Goal: Complete application form

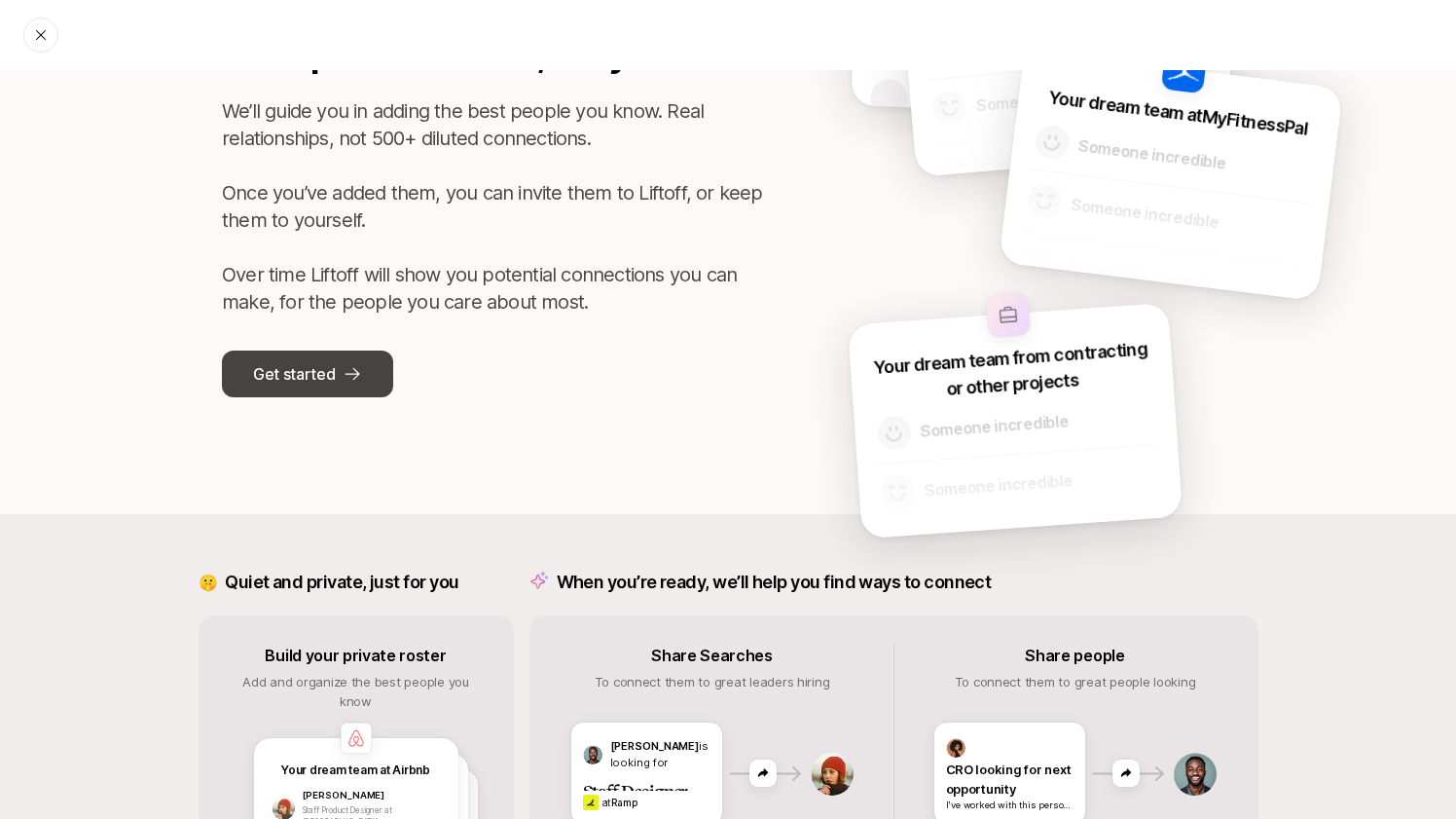
scroll to position [276, 0]
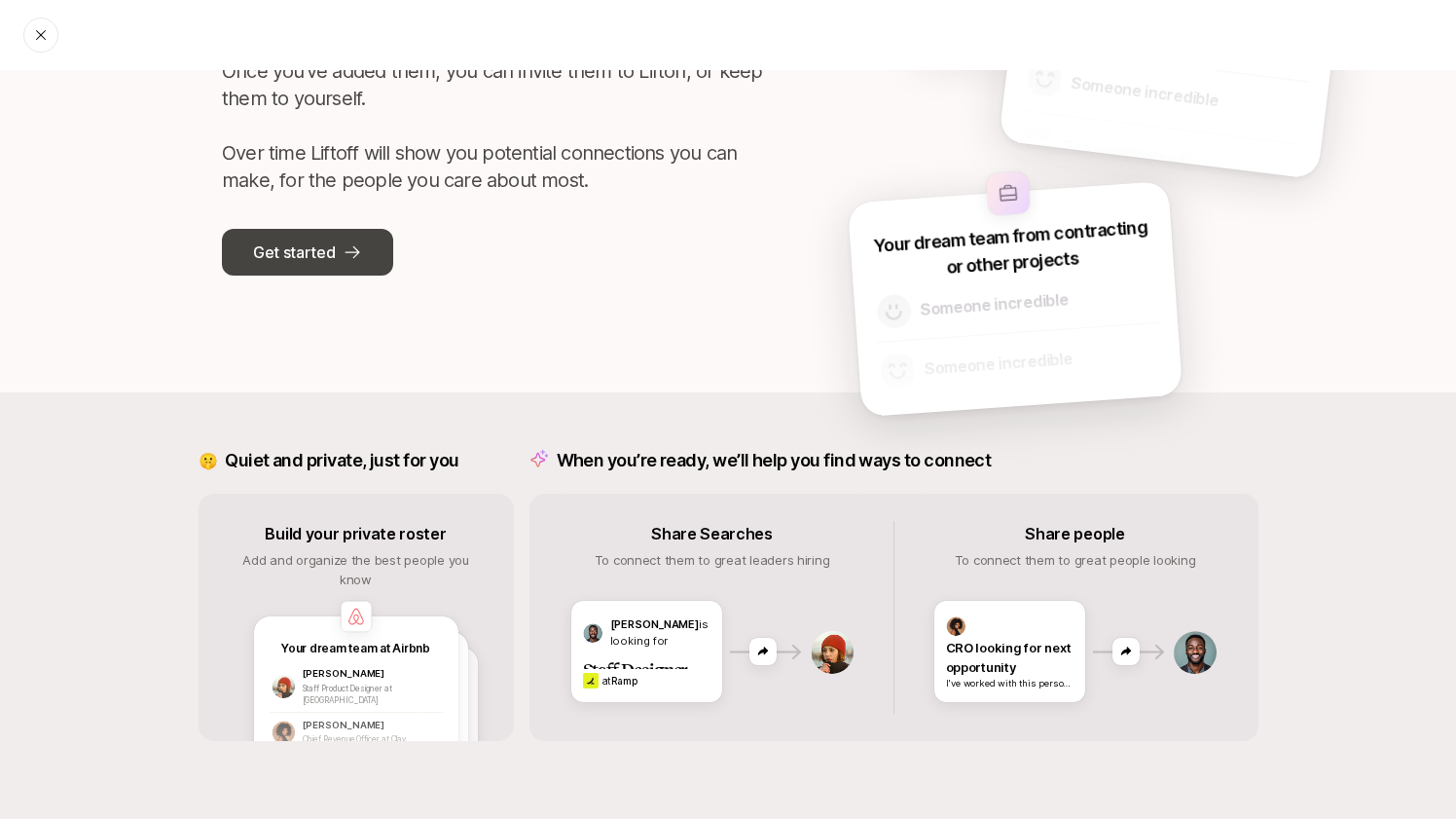
click at [342, 262] on button "Get started" at bounding box center [307, 251] width 171 height 46
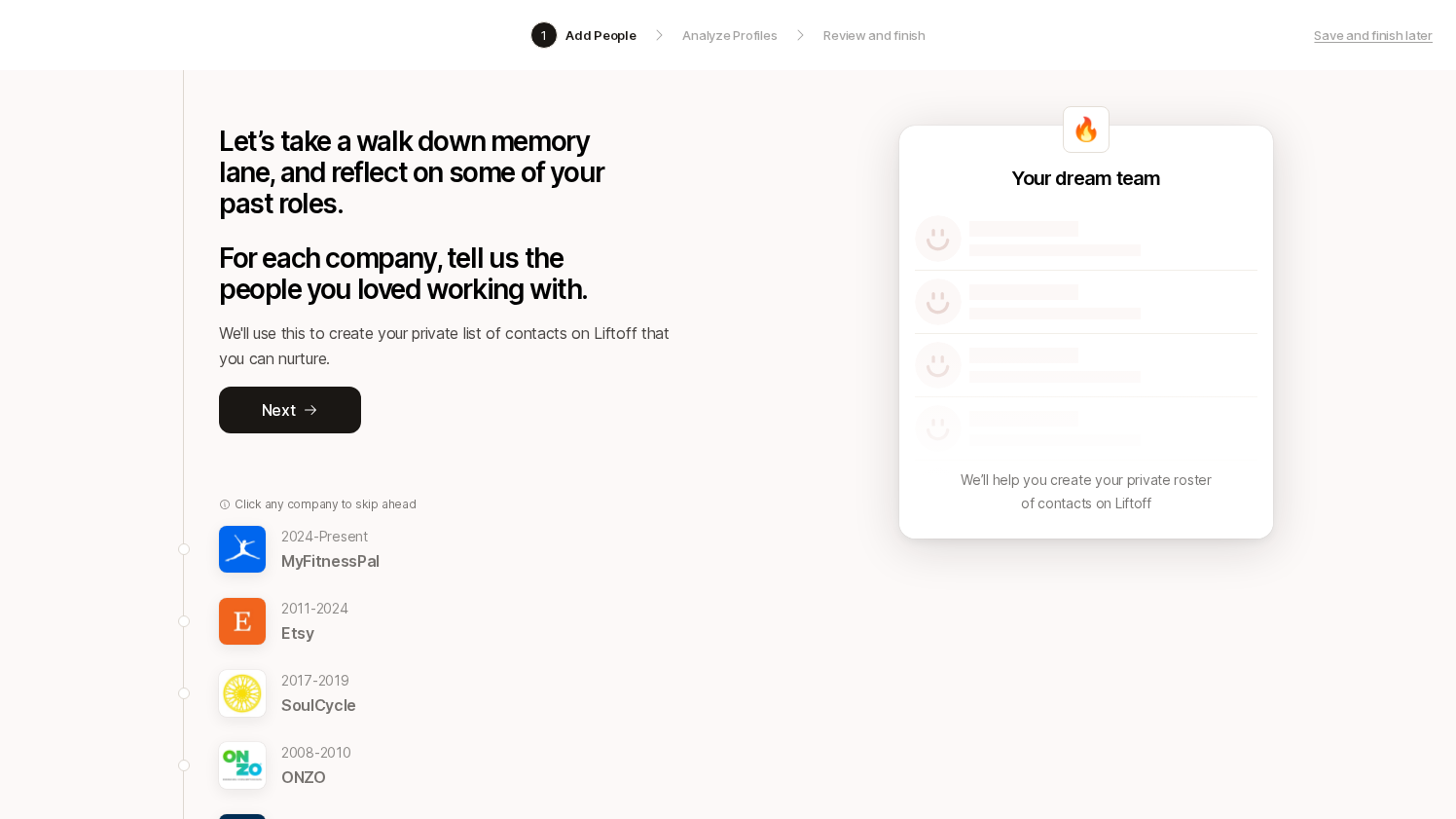
scroll to position [94, 0]
click at [364, 614] on div "[DATE] - [DATE] Etsy" at bounding box center [452, 620] width 467 height 48
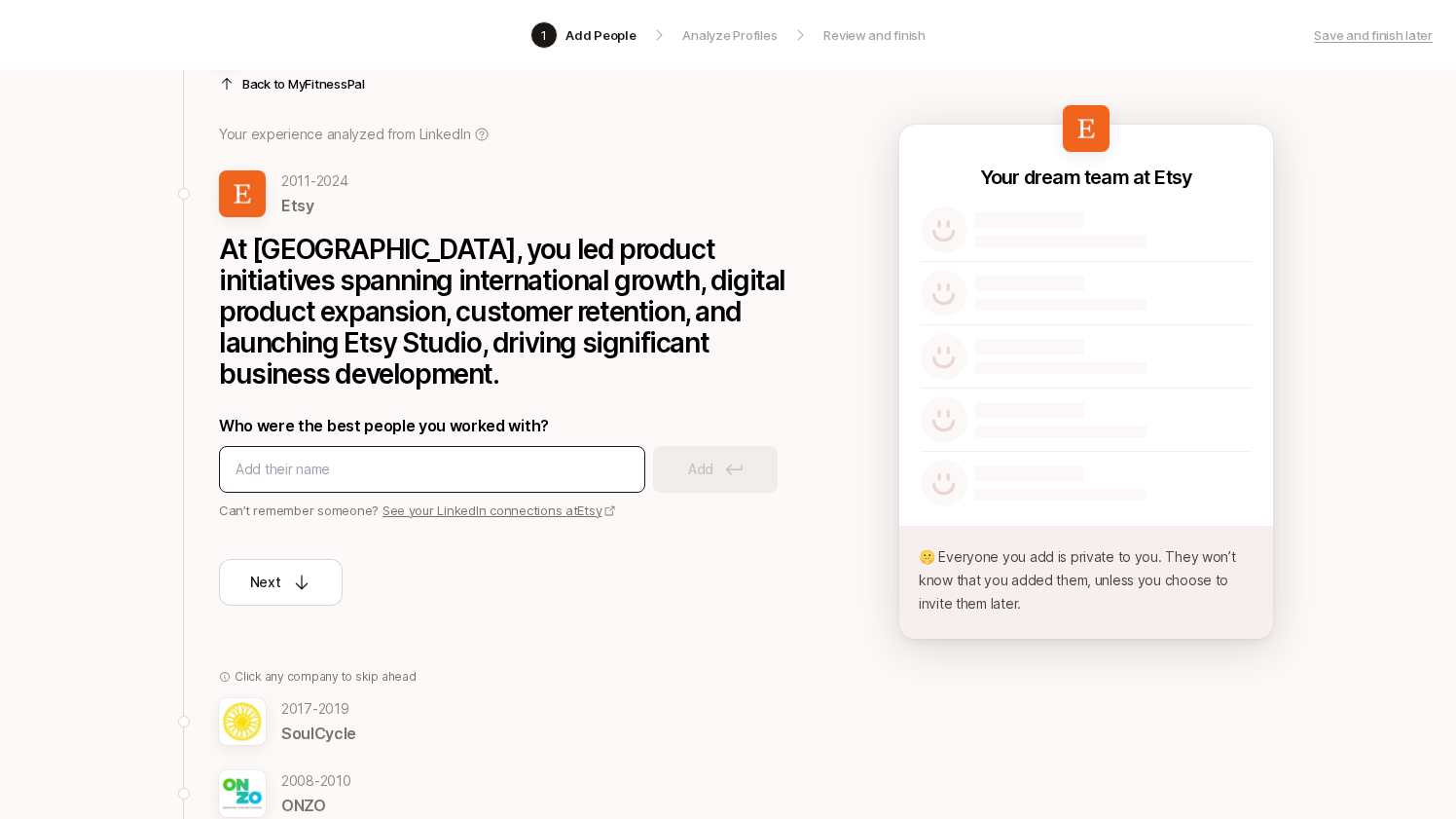
click at [396, 457] on input at bounding box center [431, 469] width 393 height 24
click at [502, 457] on input "[PERSON_NAME]" at bounding box center [431, 469] width 393 height 24
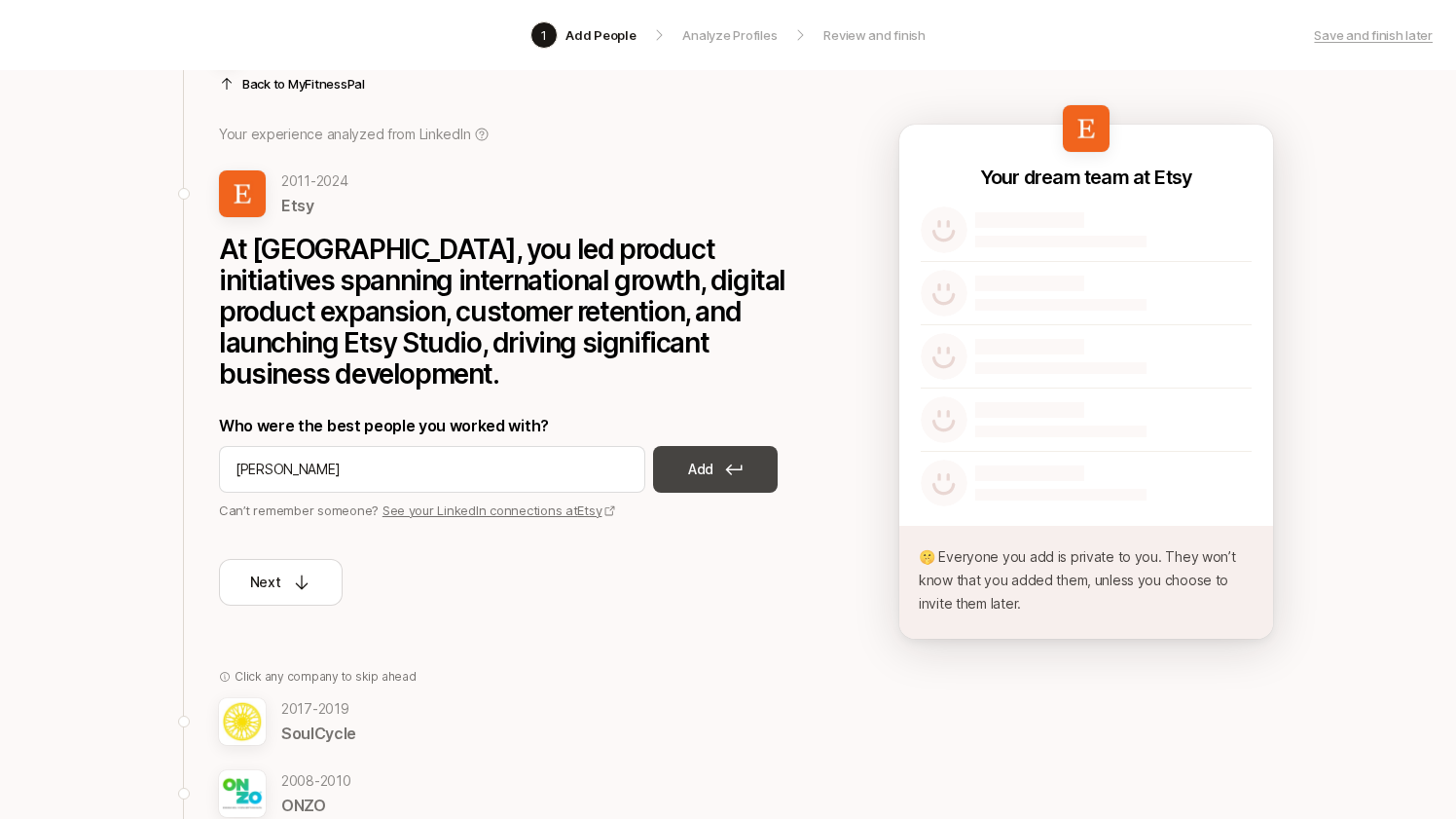
type input "[PERSON_NAME]"
click at [696, 457] on p "Add" at bounding box center [700, 469] width 26 height 24
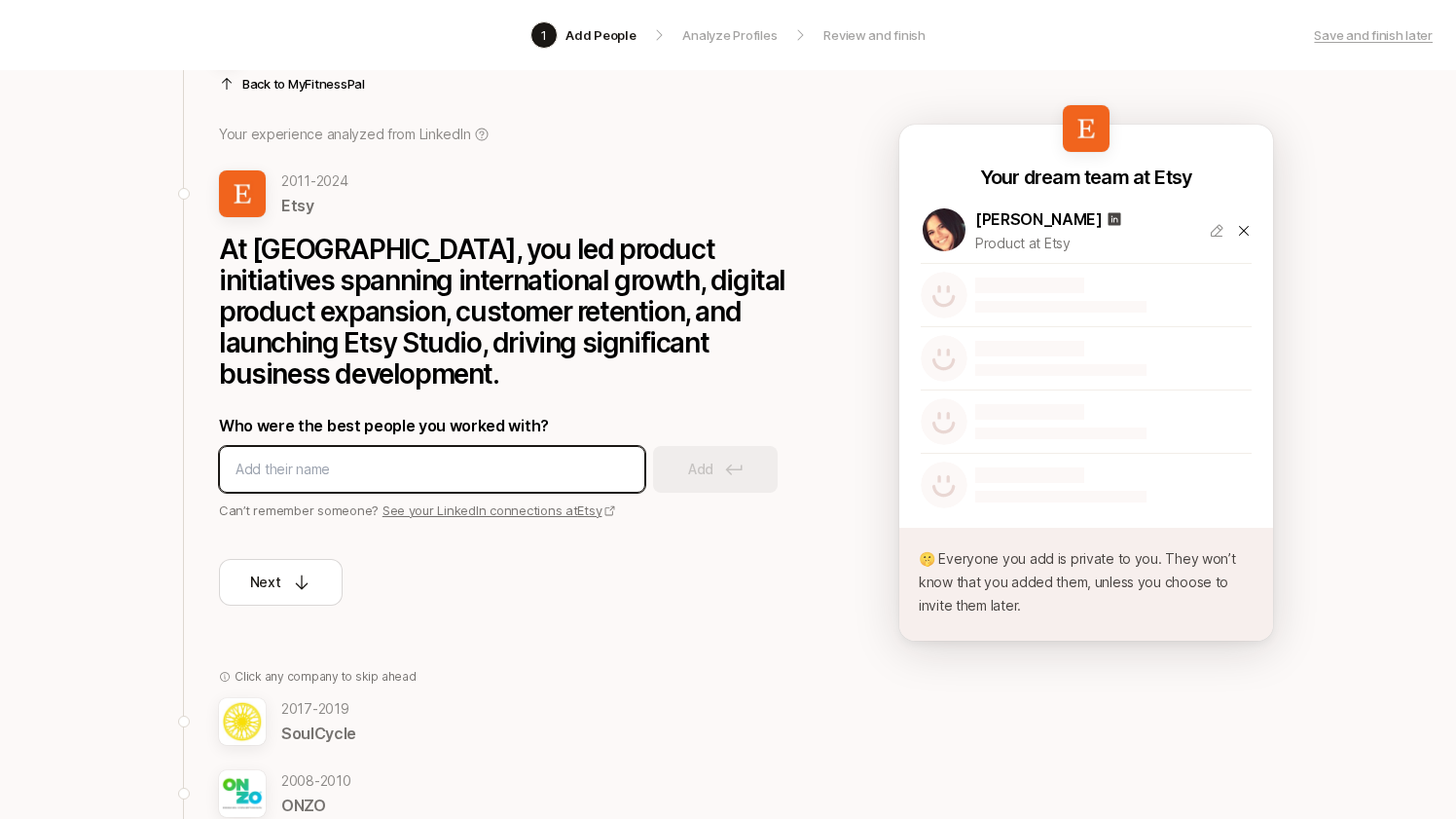
click at [508, 457] on input at bounding box center [431, 469] width 393 height 24
type input "[PERSON_NAME]"
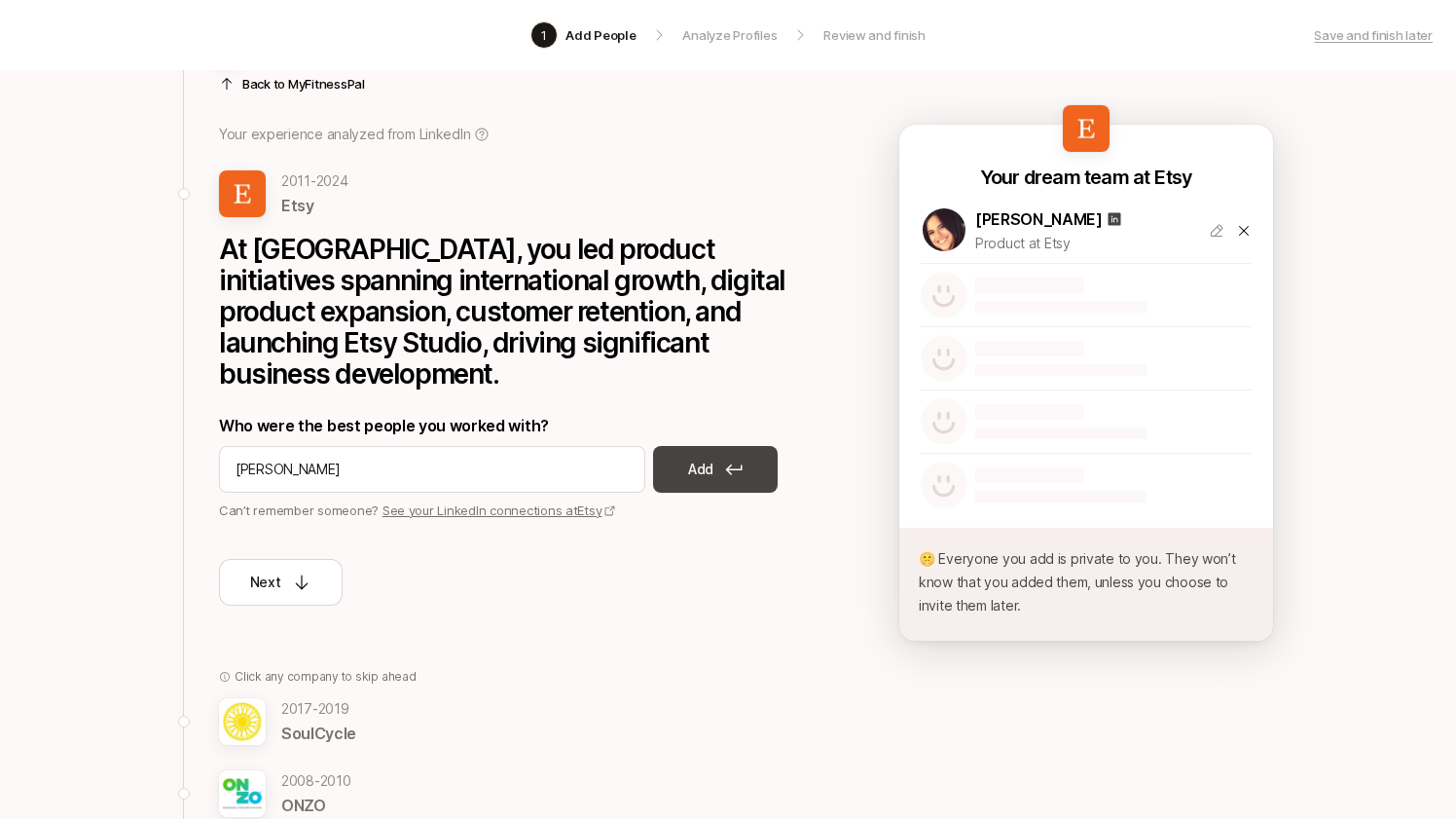
click at [772, 445] on button "Add" at bounding box center [715, 468] width 124 height 46
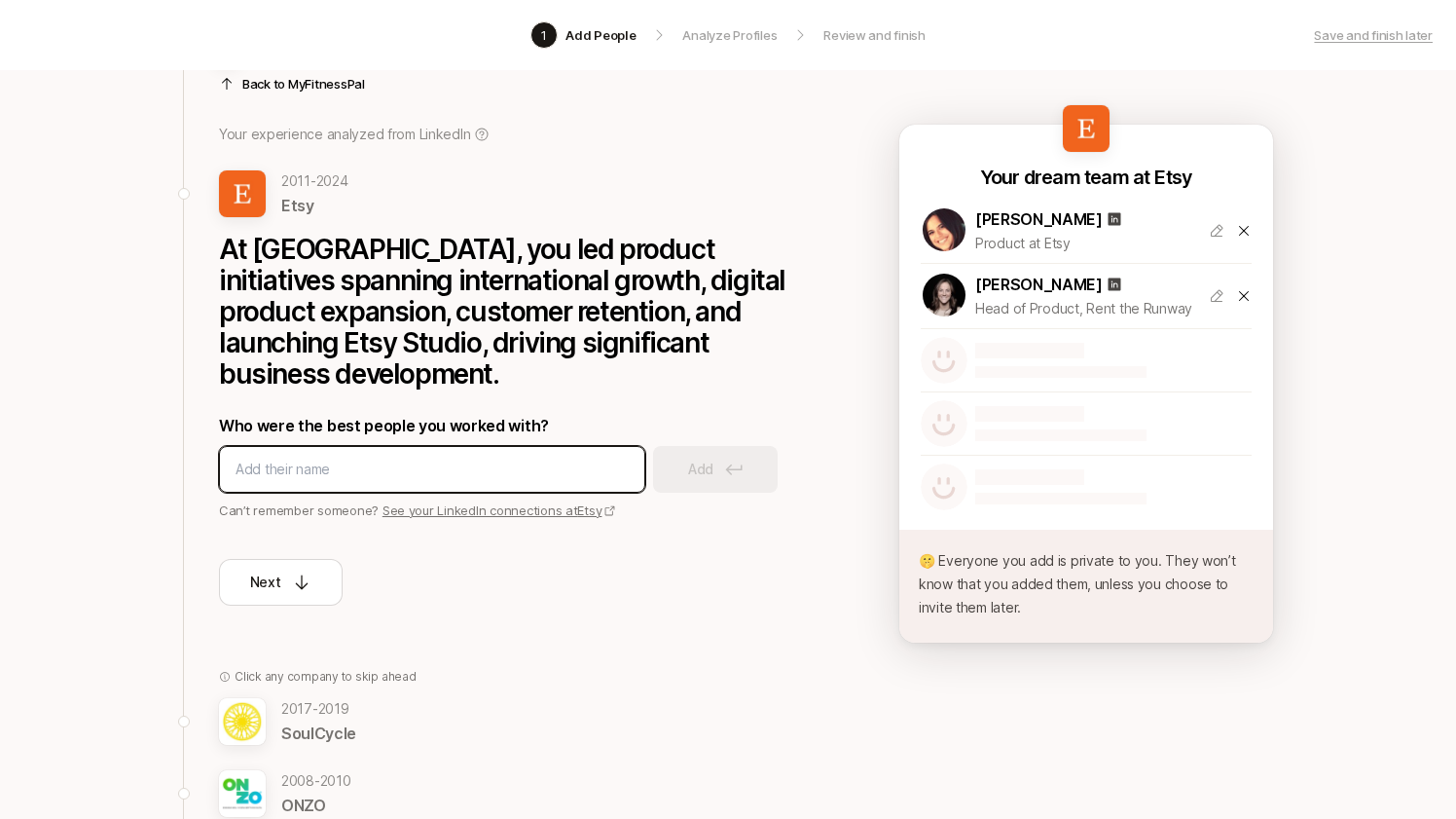
click at [512, 457] on input at bounding box center [431, 469] width 393 height 24
type input "[PERSON_NAME]"
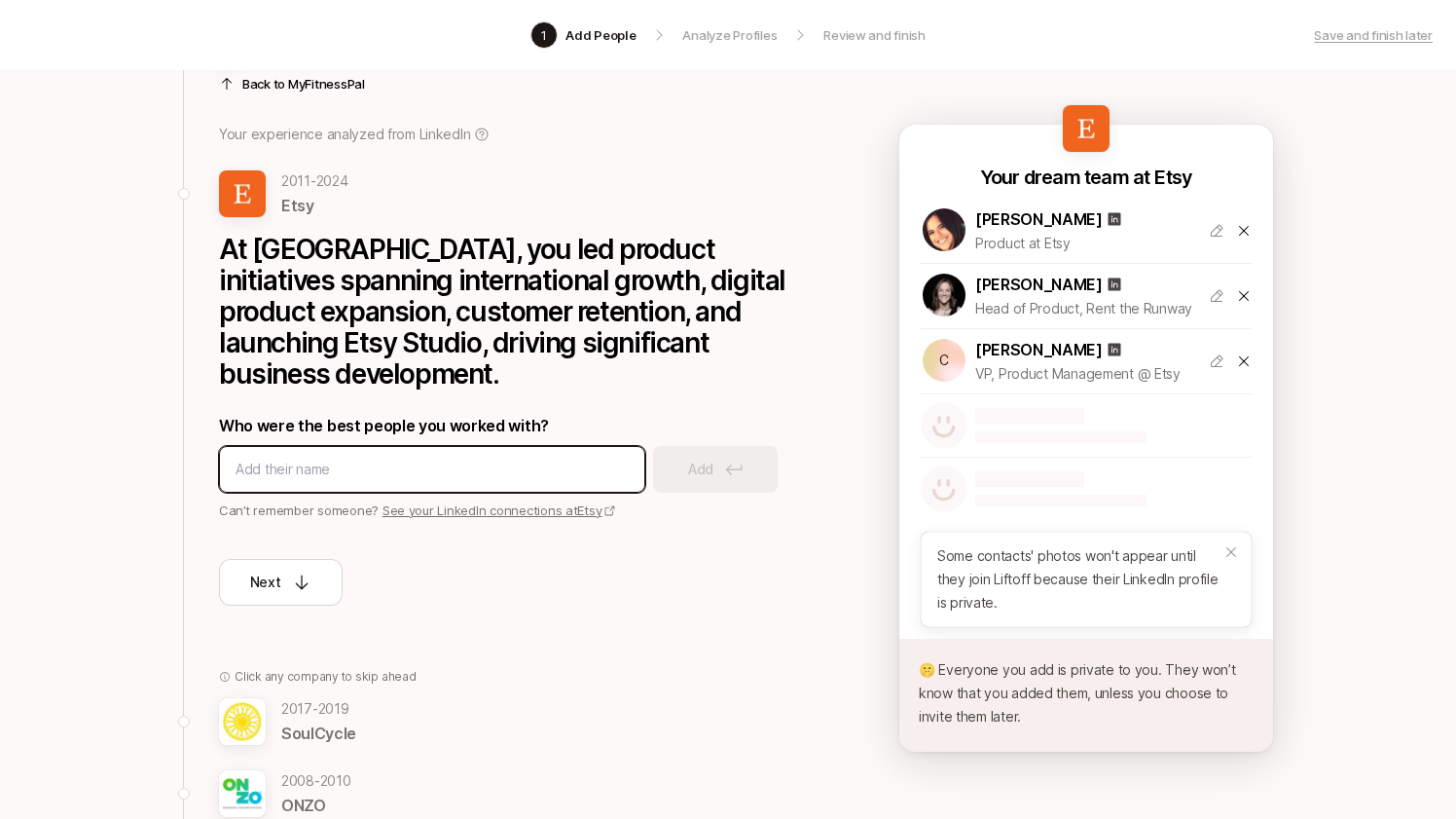
type input "M"
type input "[PERSON_NAME]"
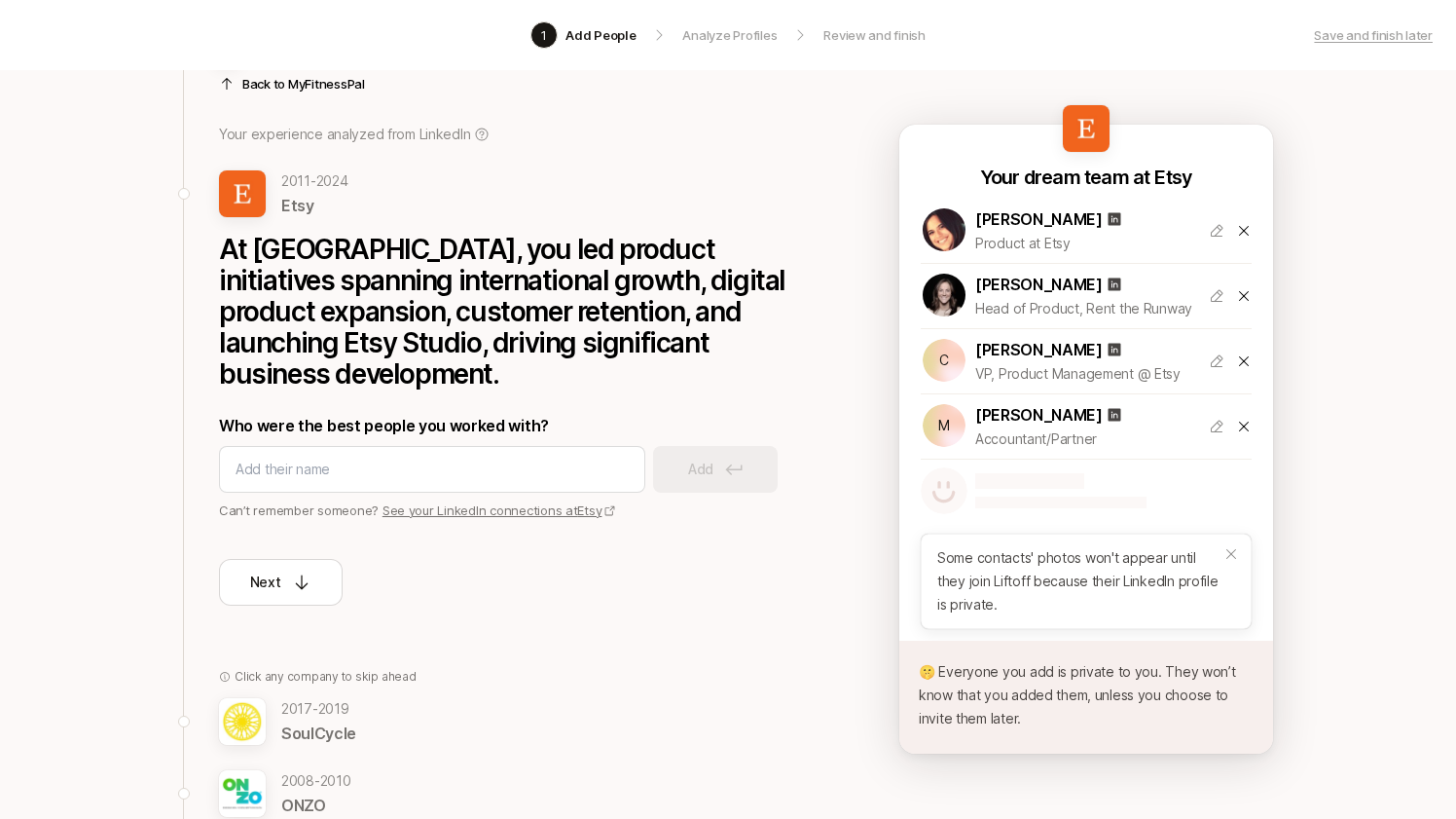
click at [1247, 428] on icon at bounding box center [1244, 427] width 16 height 16
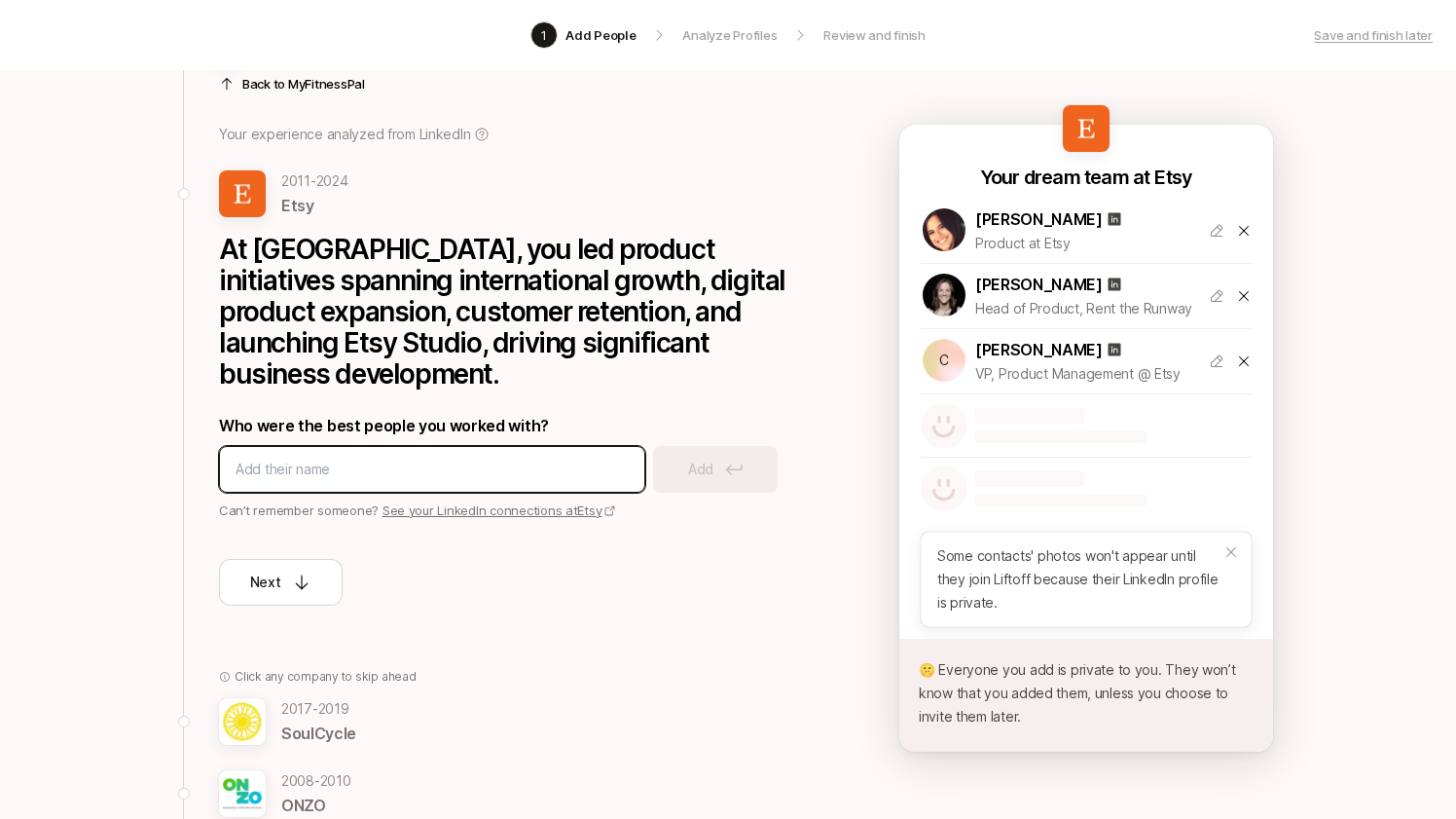
click at [533, 457] on input at bounding box center [431, 469] width 393 height 24
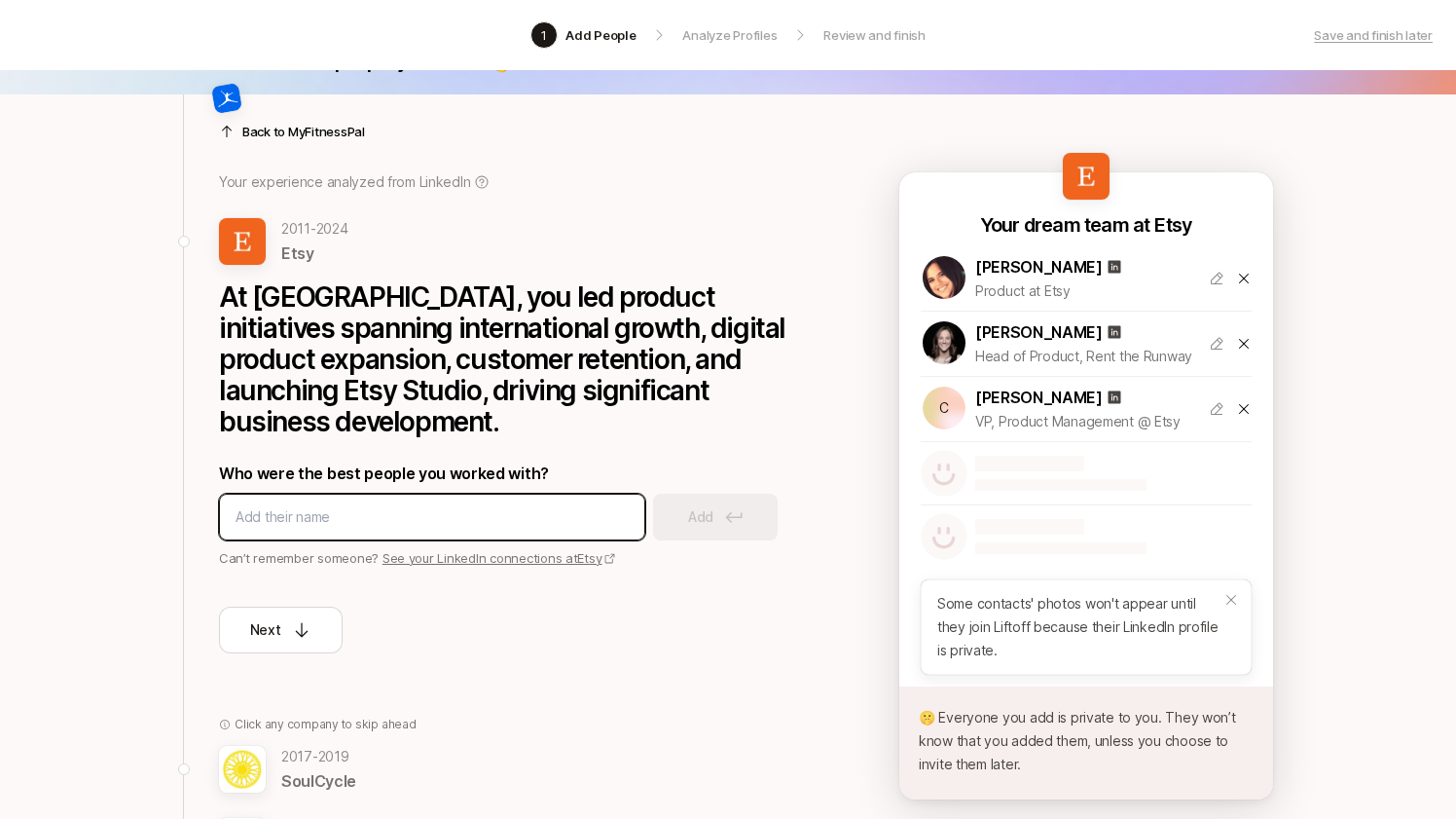
scroll to position [0, 0]
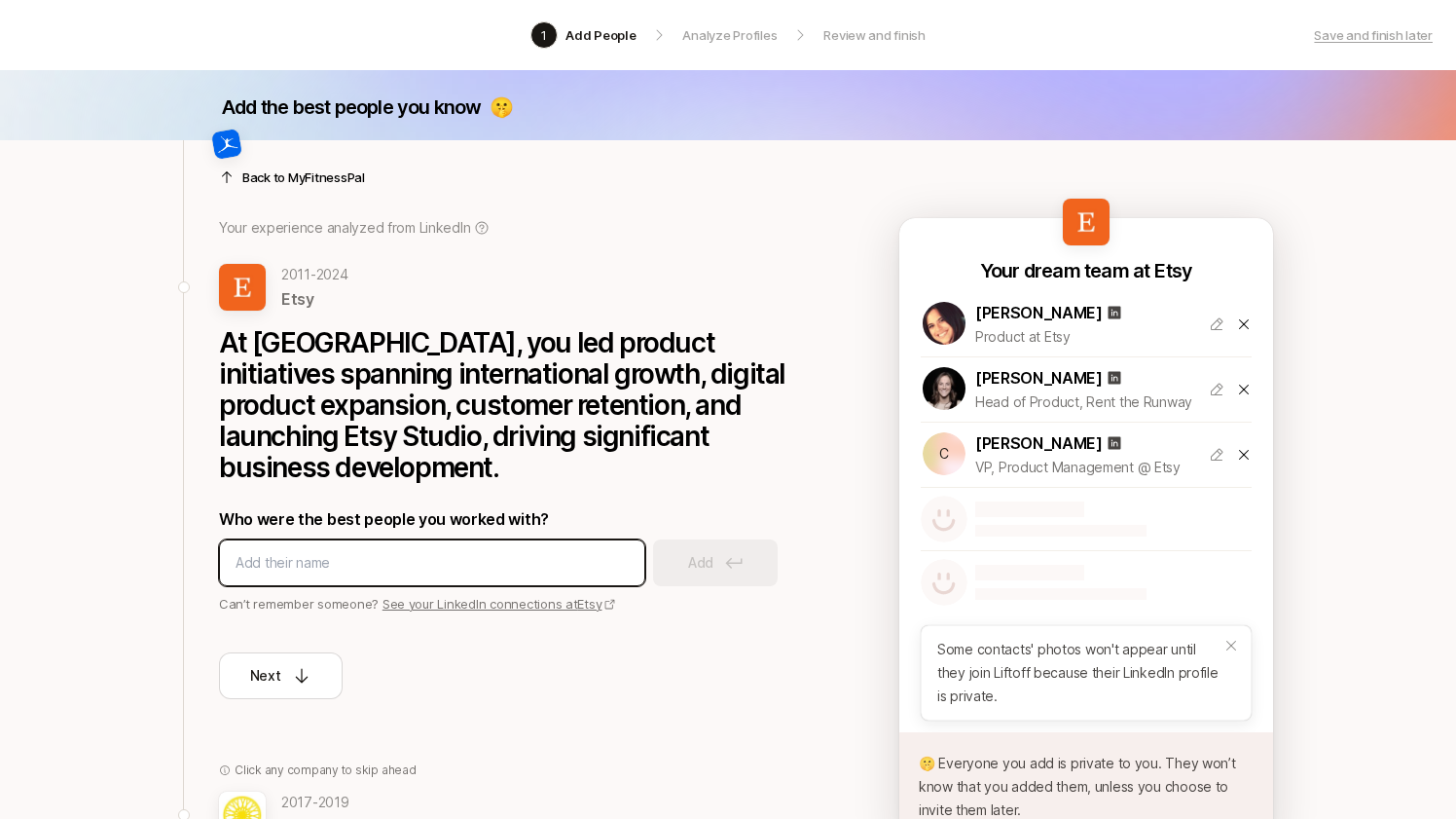
click at [546, 551] on input at bounding box center [431, 563] width 393 height 24
type input "[PERSON_NAME]"
click at [465, 551] on input at bounding box center [431, 563] width 393 height 24
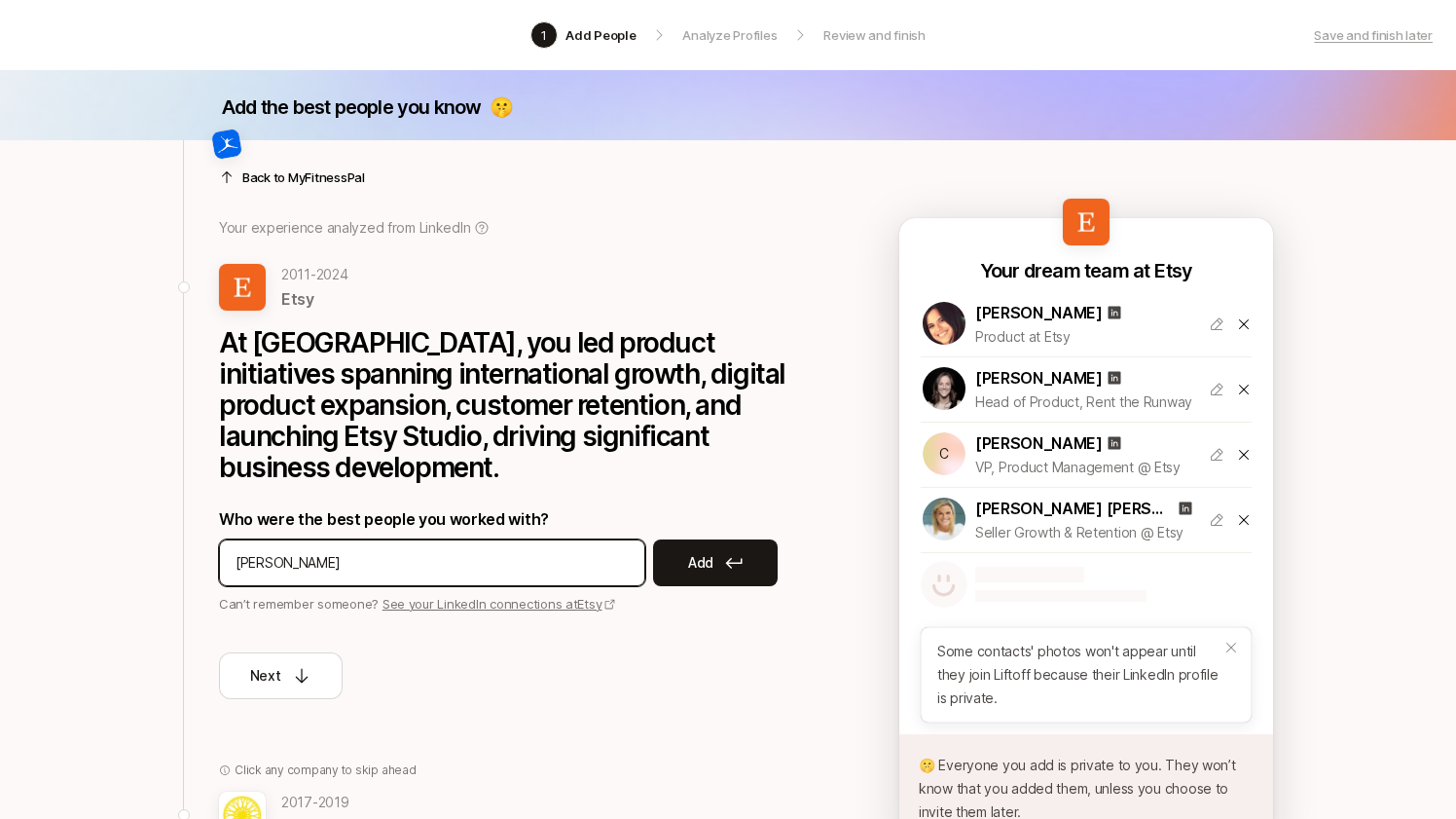
type input "[PERSON_NAME]"
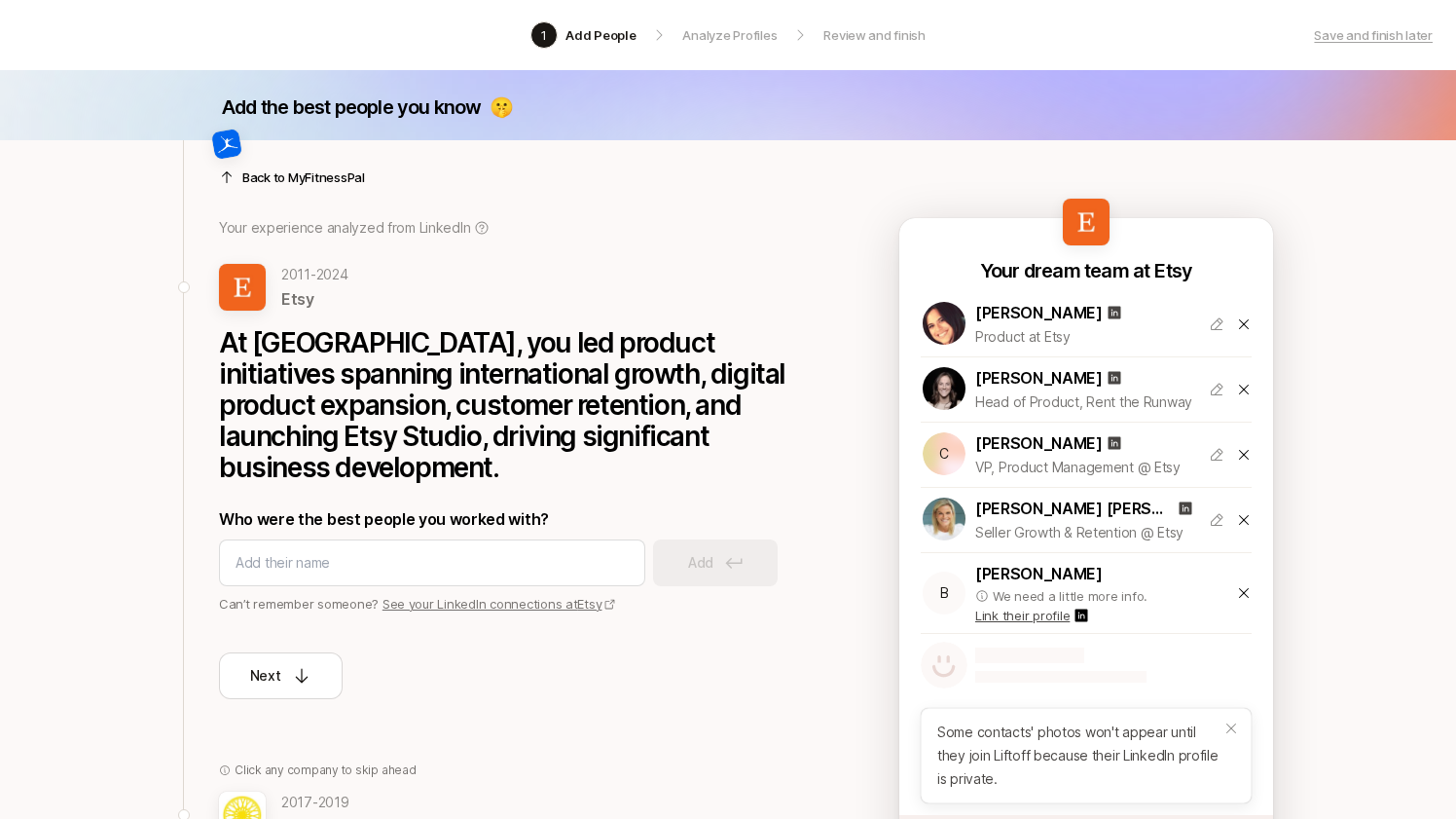
click at [1241, 591] on icon at bounding box center [1244, 593] width 16 height 16
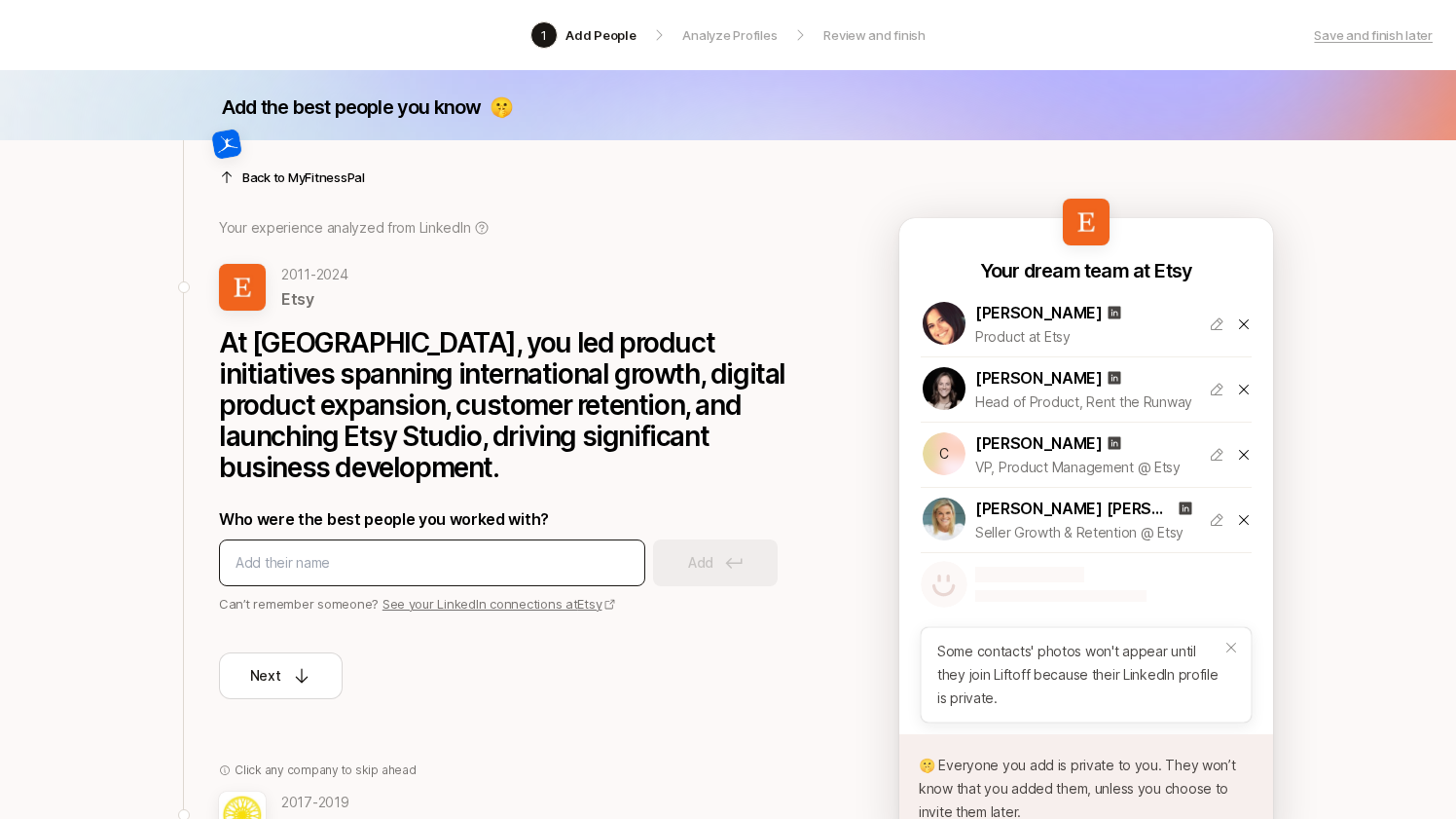
click at [497, 549] on div at bounding box center [431, 562] width 427 height 46
click at [512, 551] on input at bounding box center [431, 563] width 393 height 24
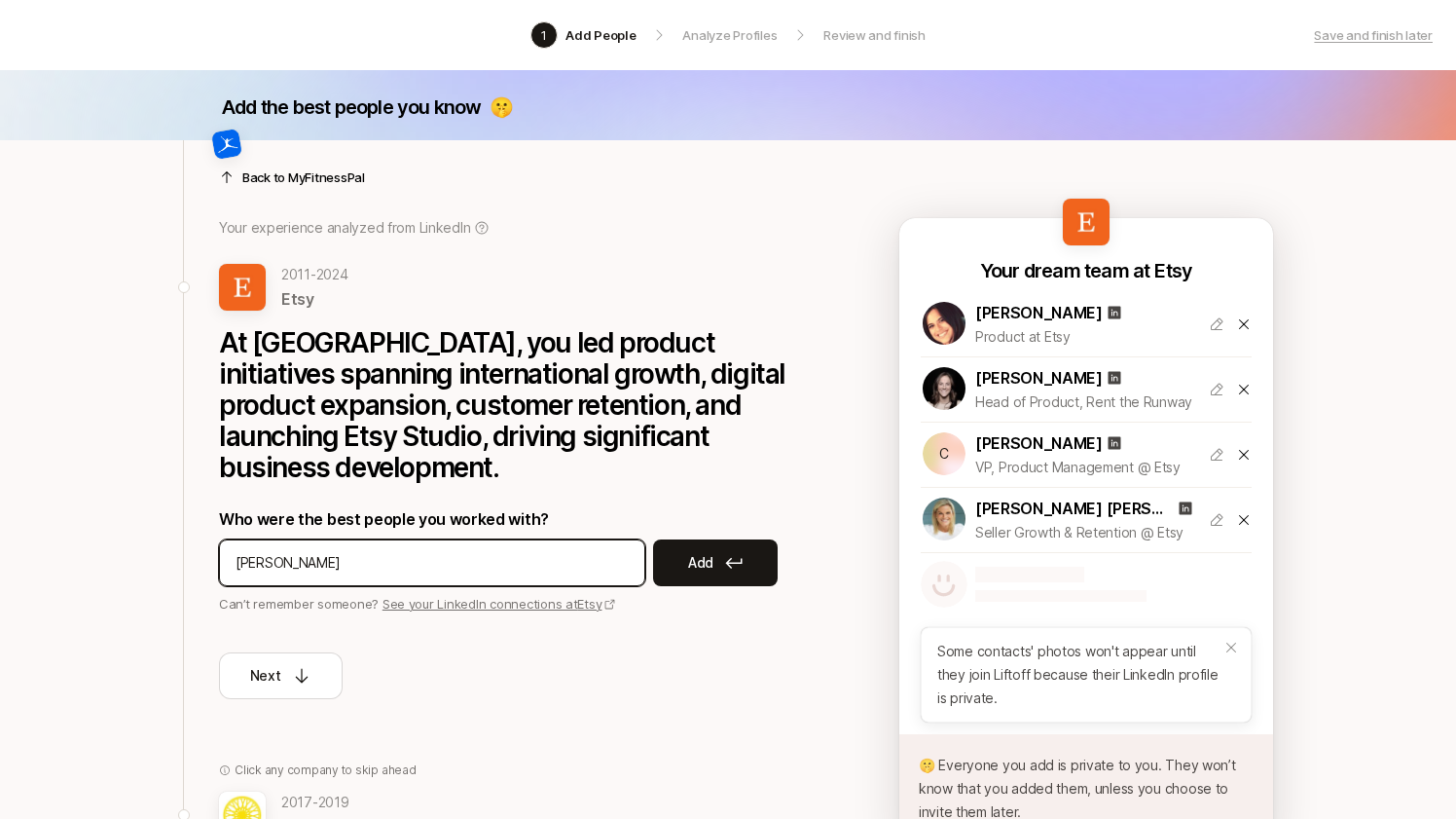
type input "[PERSON_NAME]"
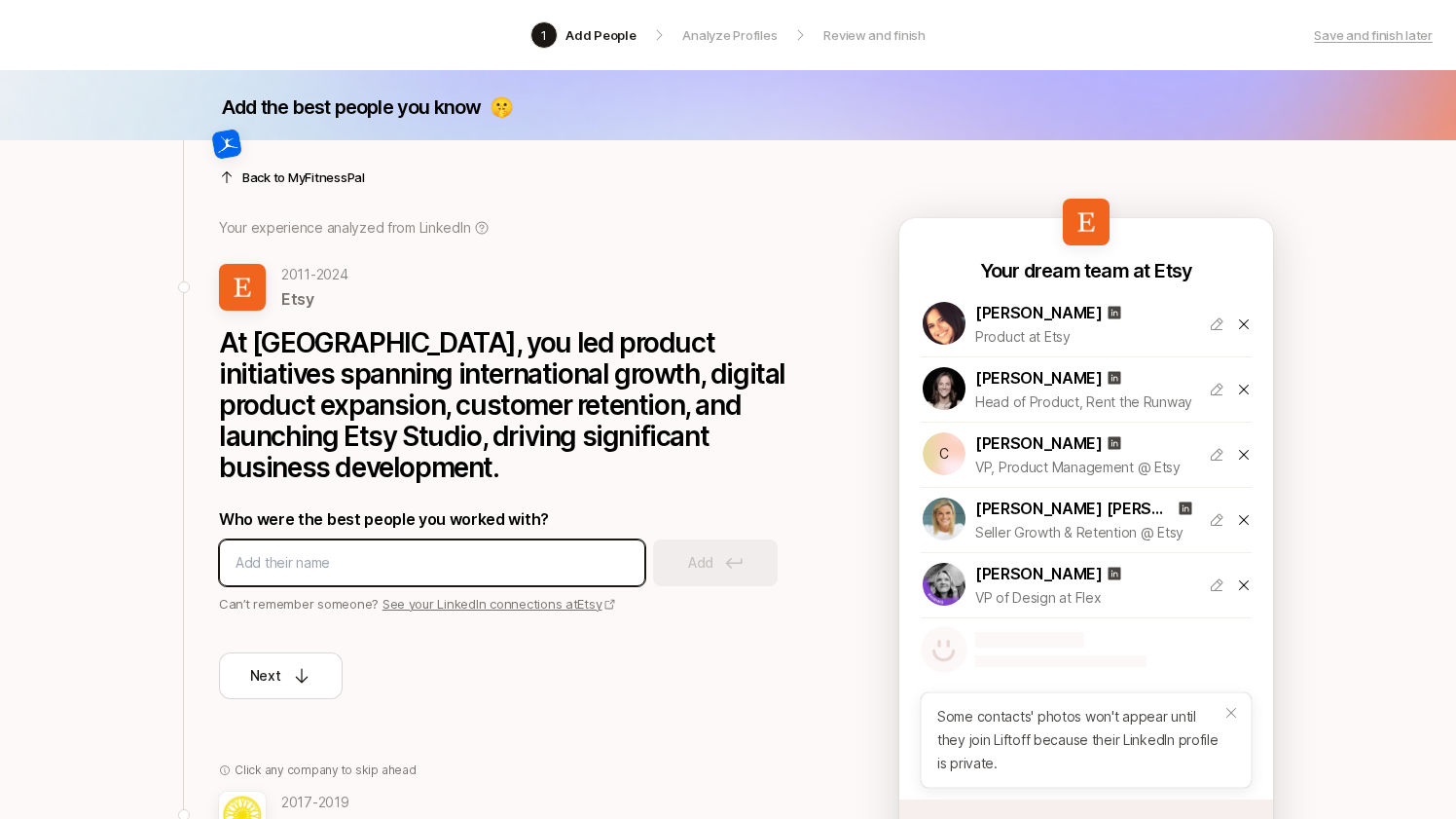
click at [526, 551] on input at bounding box center [431, 563] width 393 height 24
type input "[PERSON_NAME]"
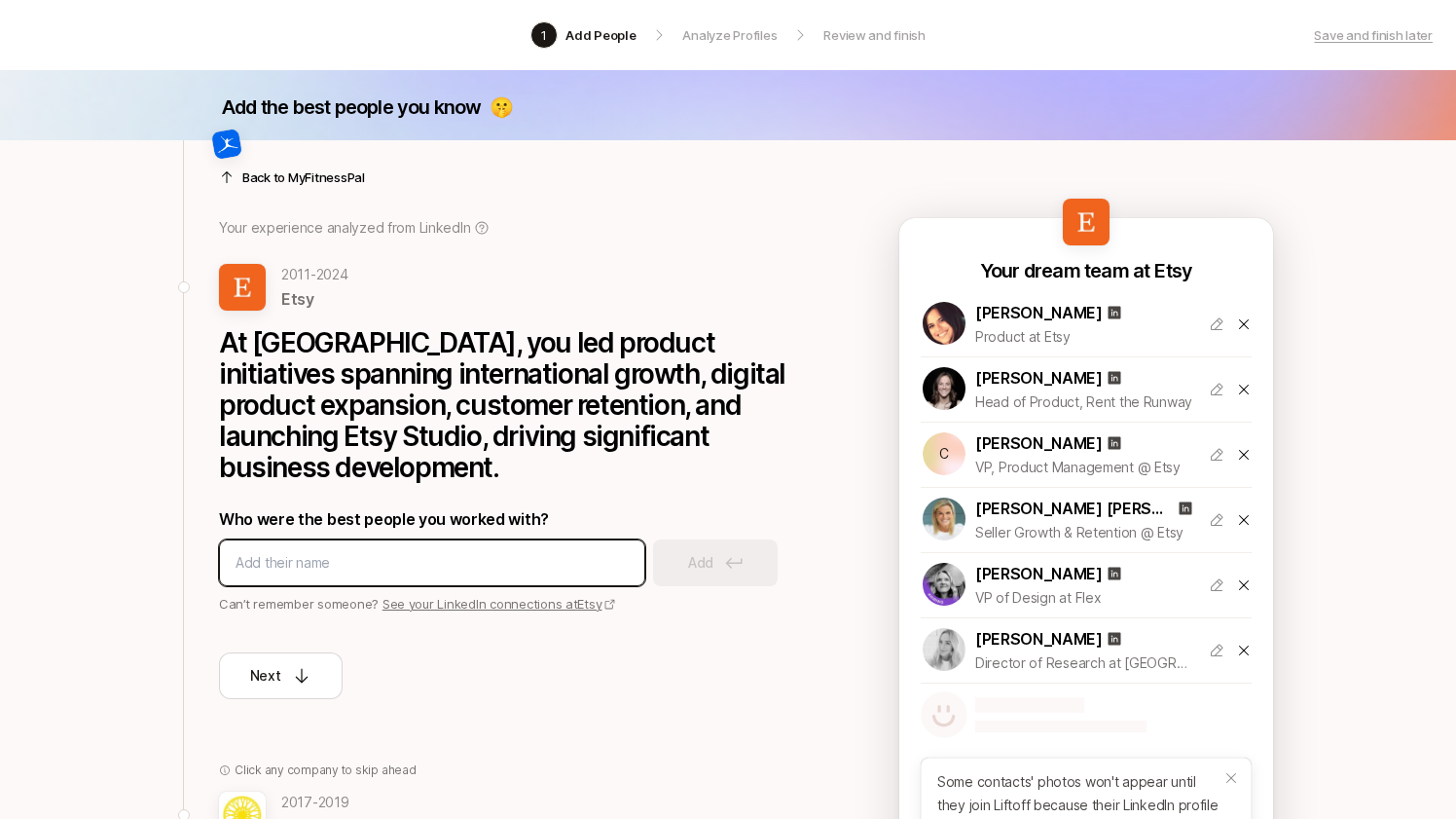
click at [530, 551] on input at bounding box center [431, 563] width 393 height 24
type input "[PERSON_NAME]"
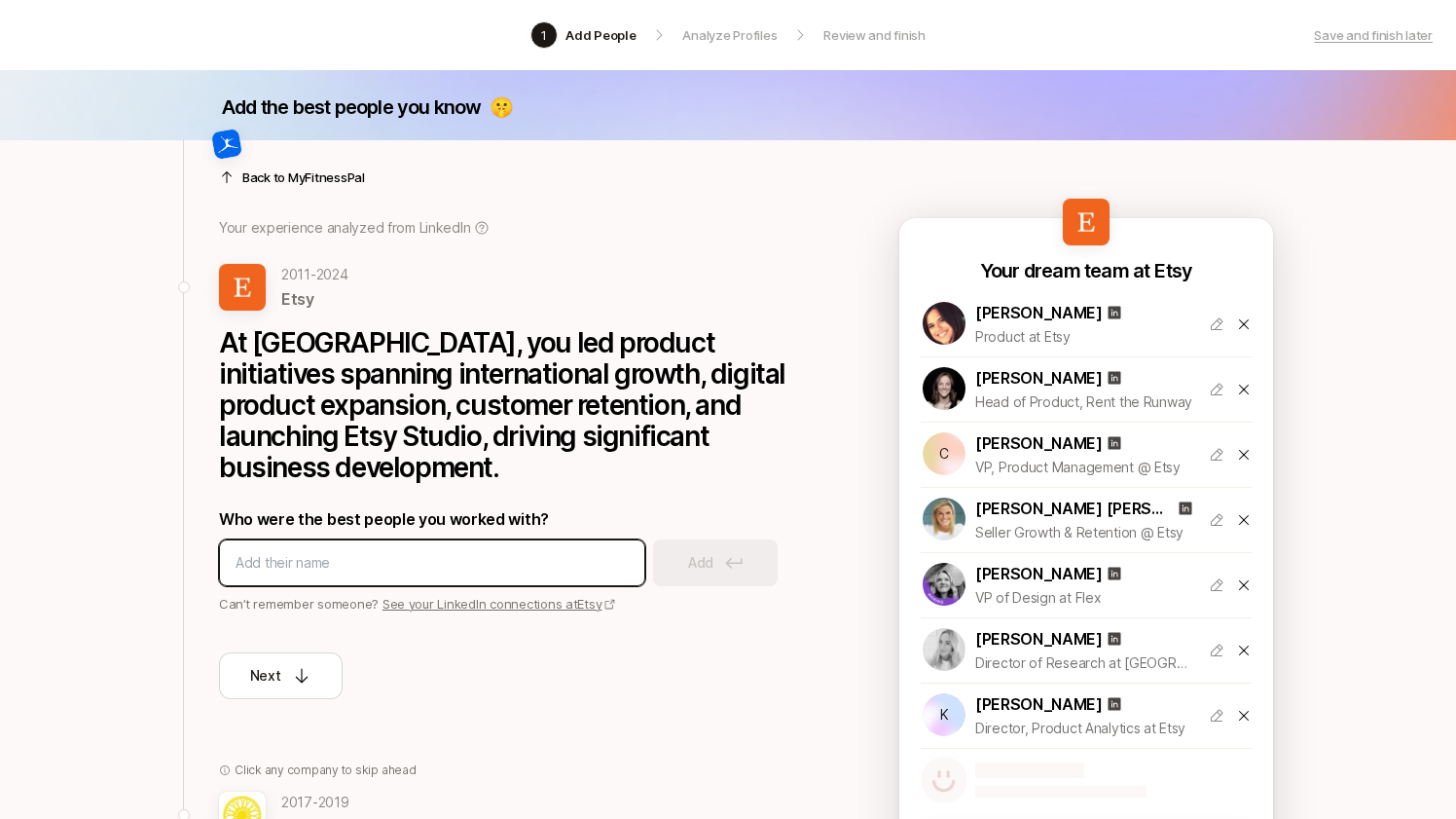
click at [556, 551] on input at bounding box center [431, 563] width 393 height 24
type input "[PERSON_NAME]"
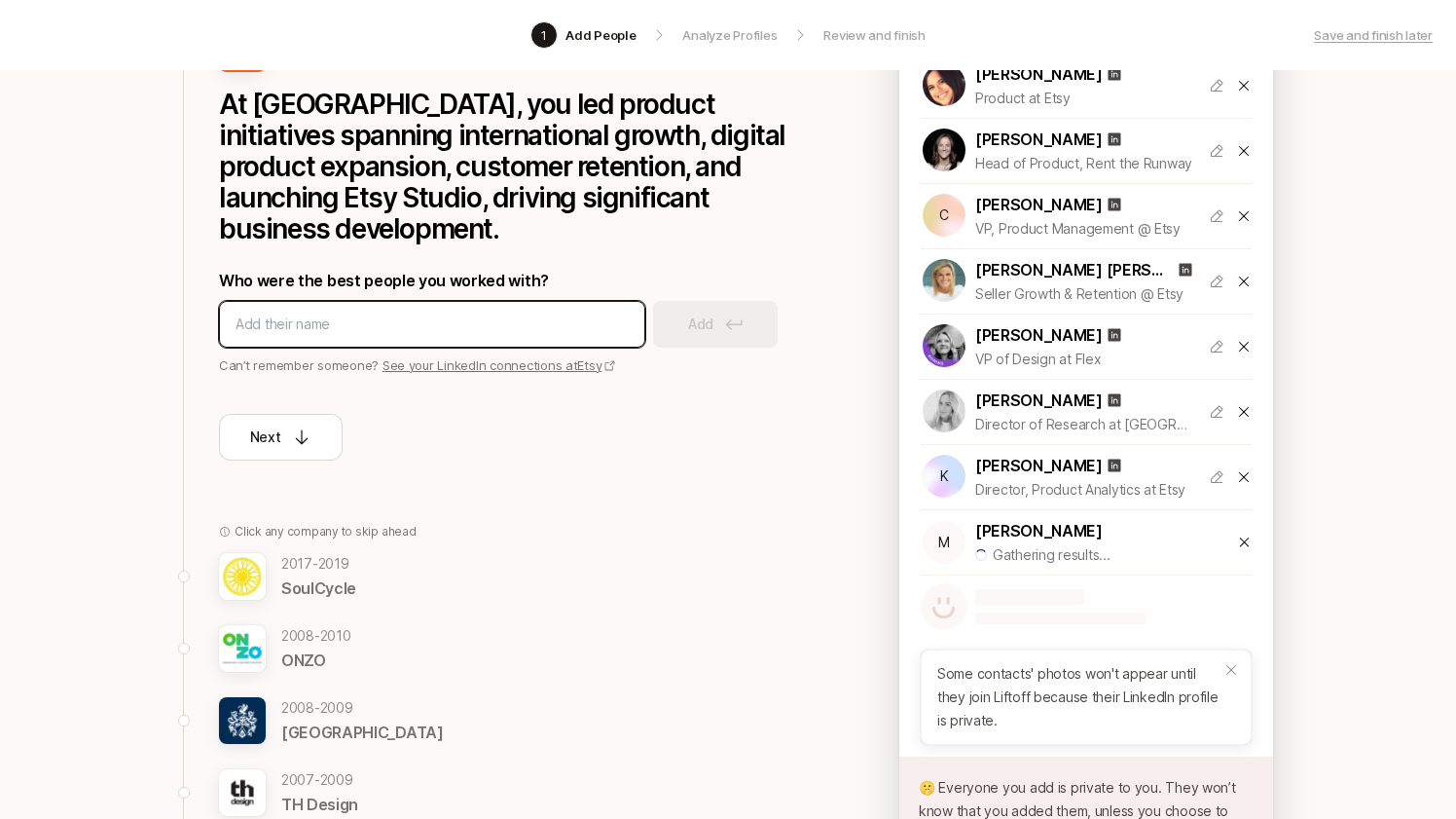
scroll to position [275, 0]
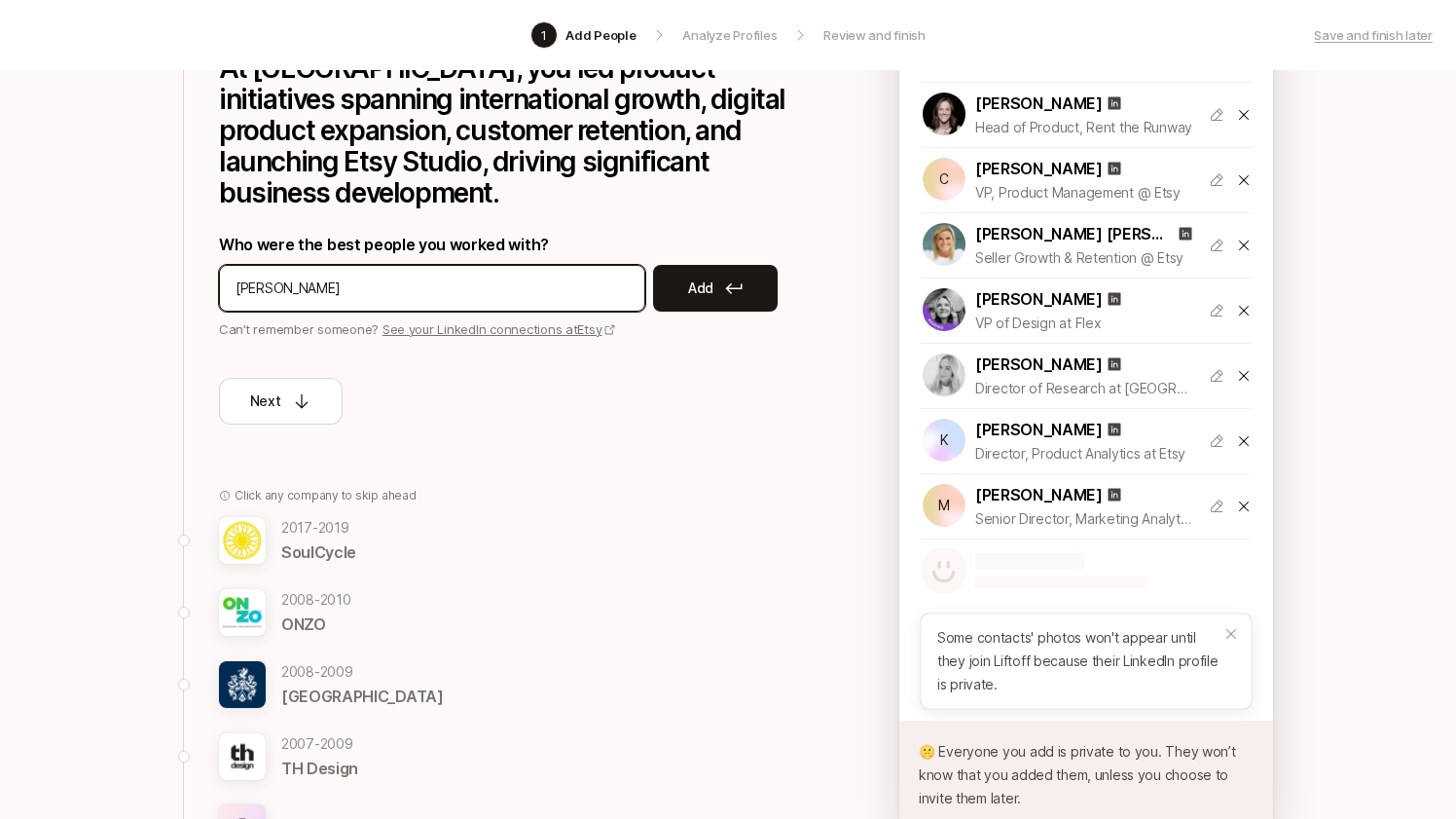
type input "[PERSON_NAME]"
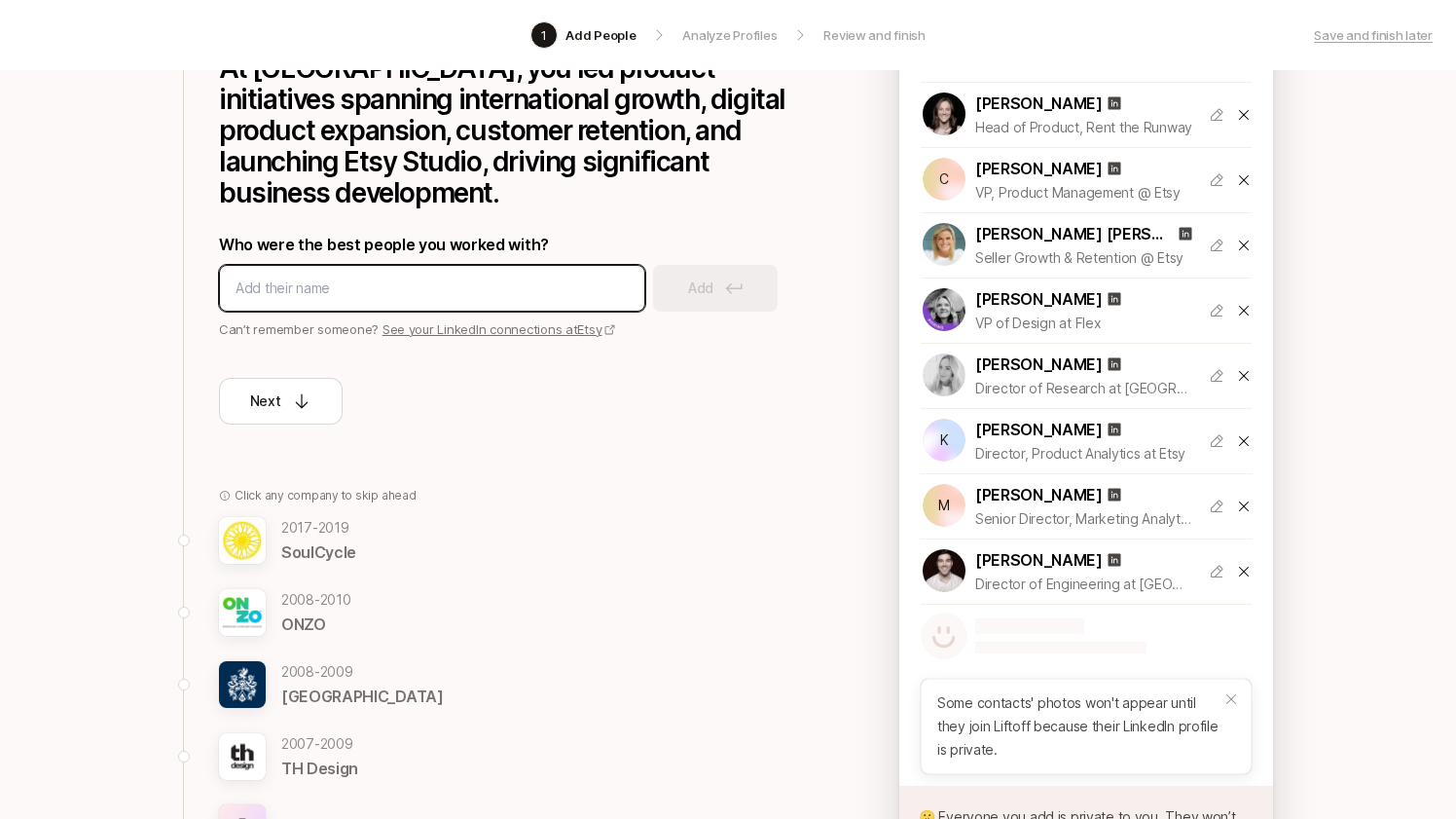
click at [468, 277] on input at bounding box center [431, 289] width 393 height 24
type input "[PERSON_NAME]"
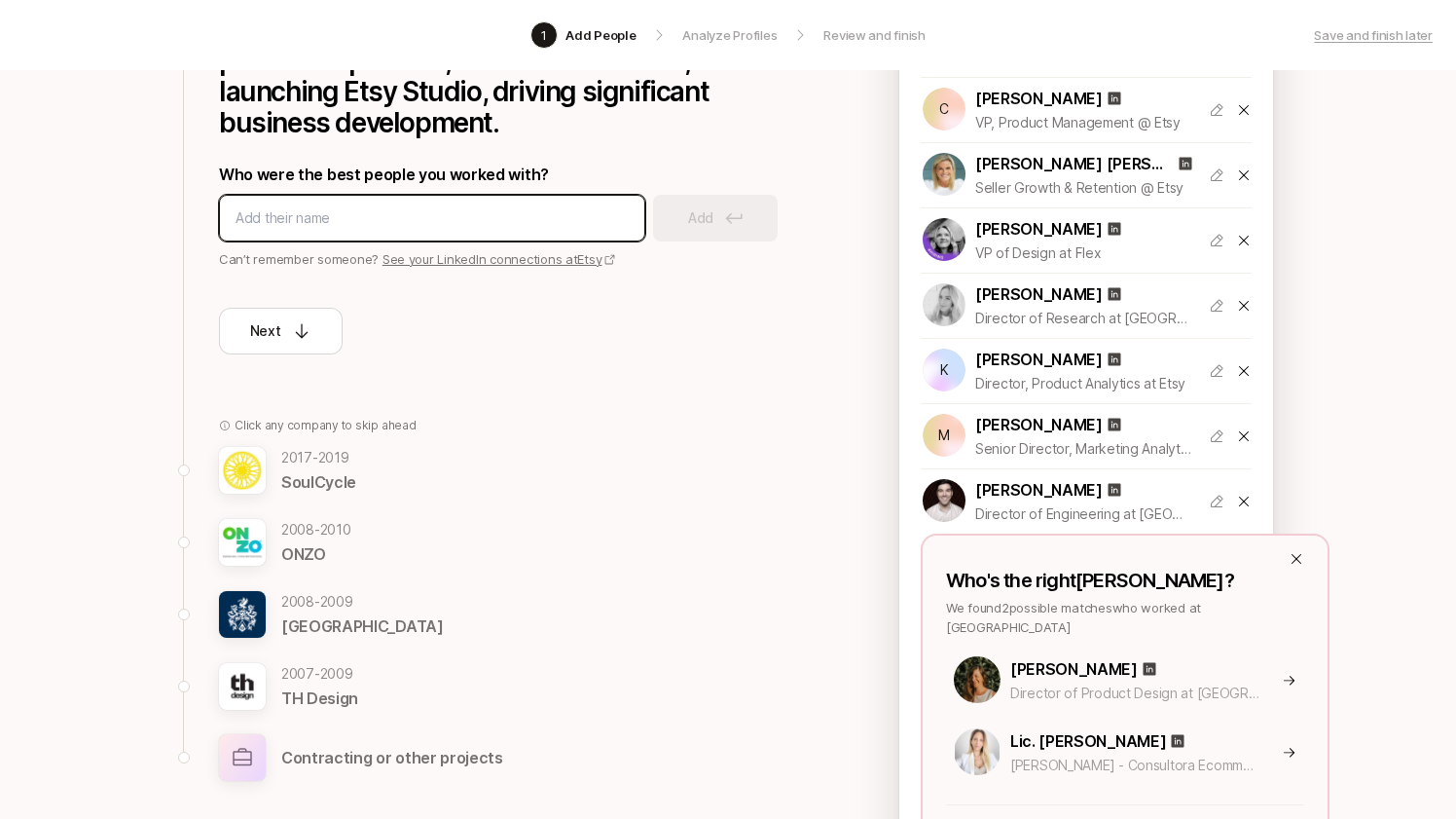
scroll to position [375, 0]
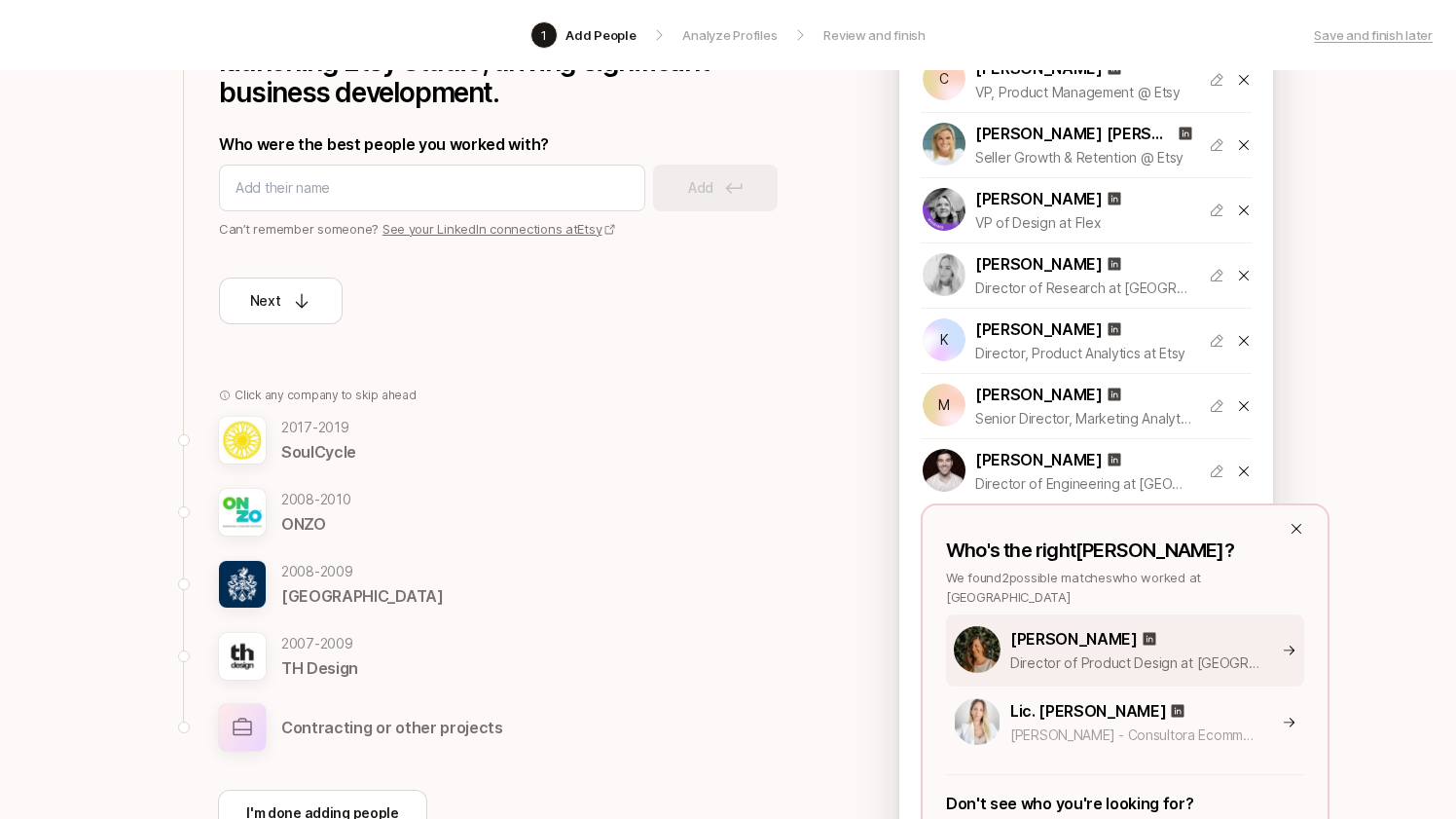
click at [1092, 651] on p "Director of Product Design at [GEOGRAPHIC_DATA]" at bounding box center [1134, 663] width 249 height 24
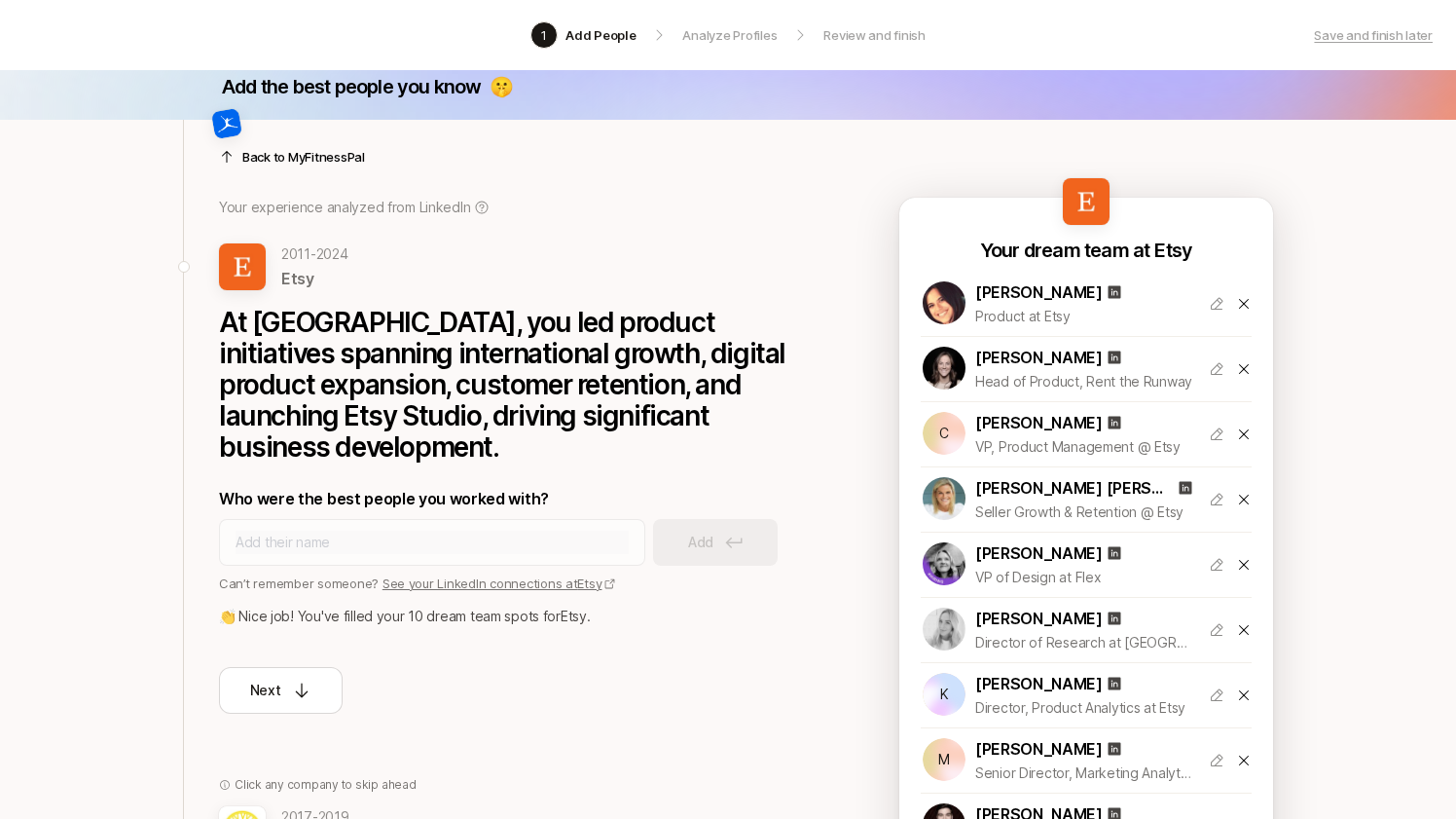
scroll to position [18, 0]
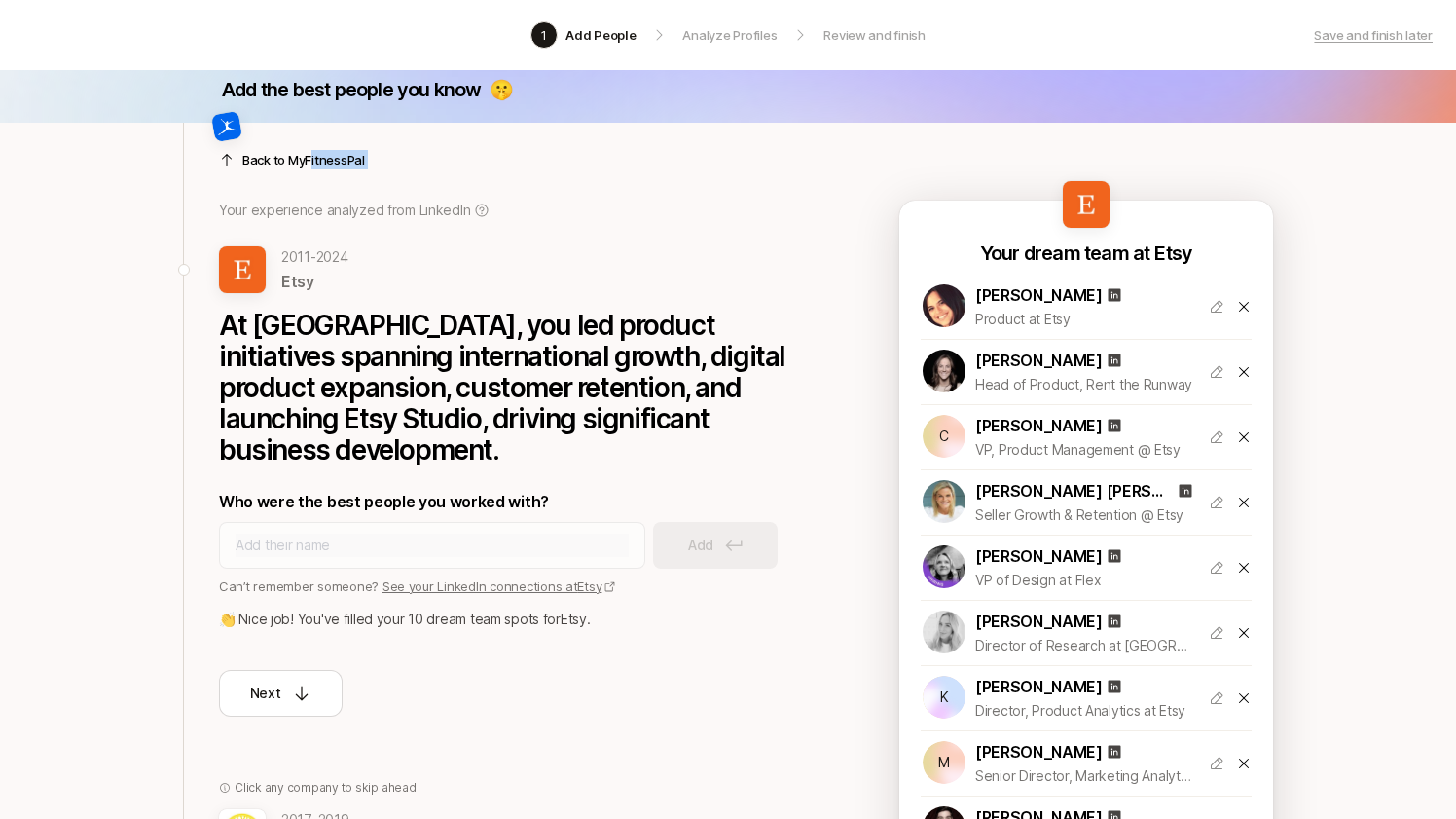
drag, startPoint x: 311, startPoint y: 162, endPoint x: 444, endPoint y: 191, distance: 136.1
click at [444, 191] on div "Back to MyFitnessPal Your experience analyzed from LinkedIn [DATE] - [DATE] Ets…" at bounding box center [510, 419] width 584 height 594
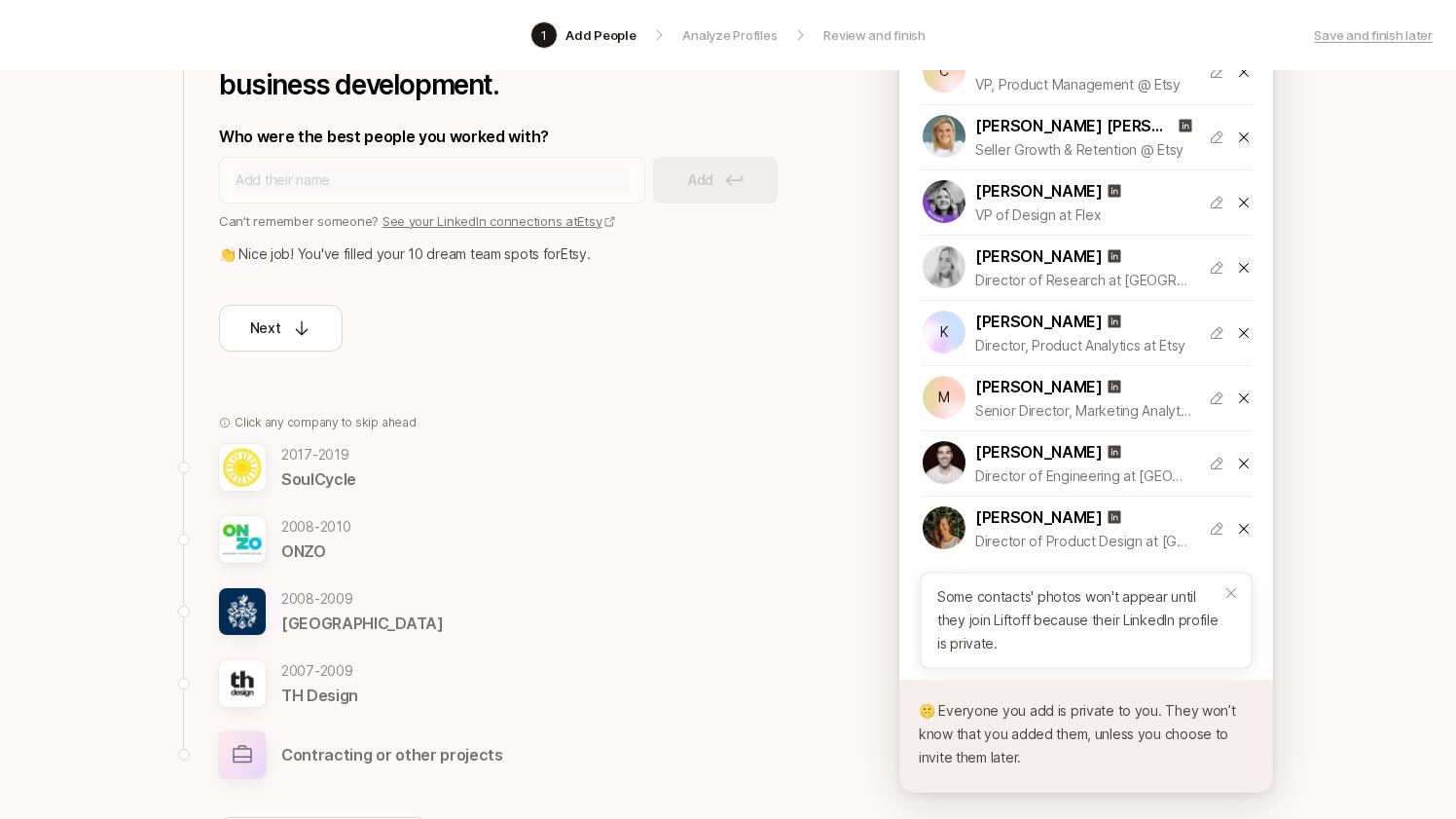
scroll to position [383, 0]
click at [318, 465] on p "SoulCycle" at bounding box center [319, 478] width 75 height 26
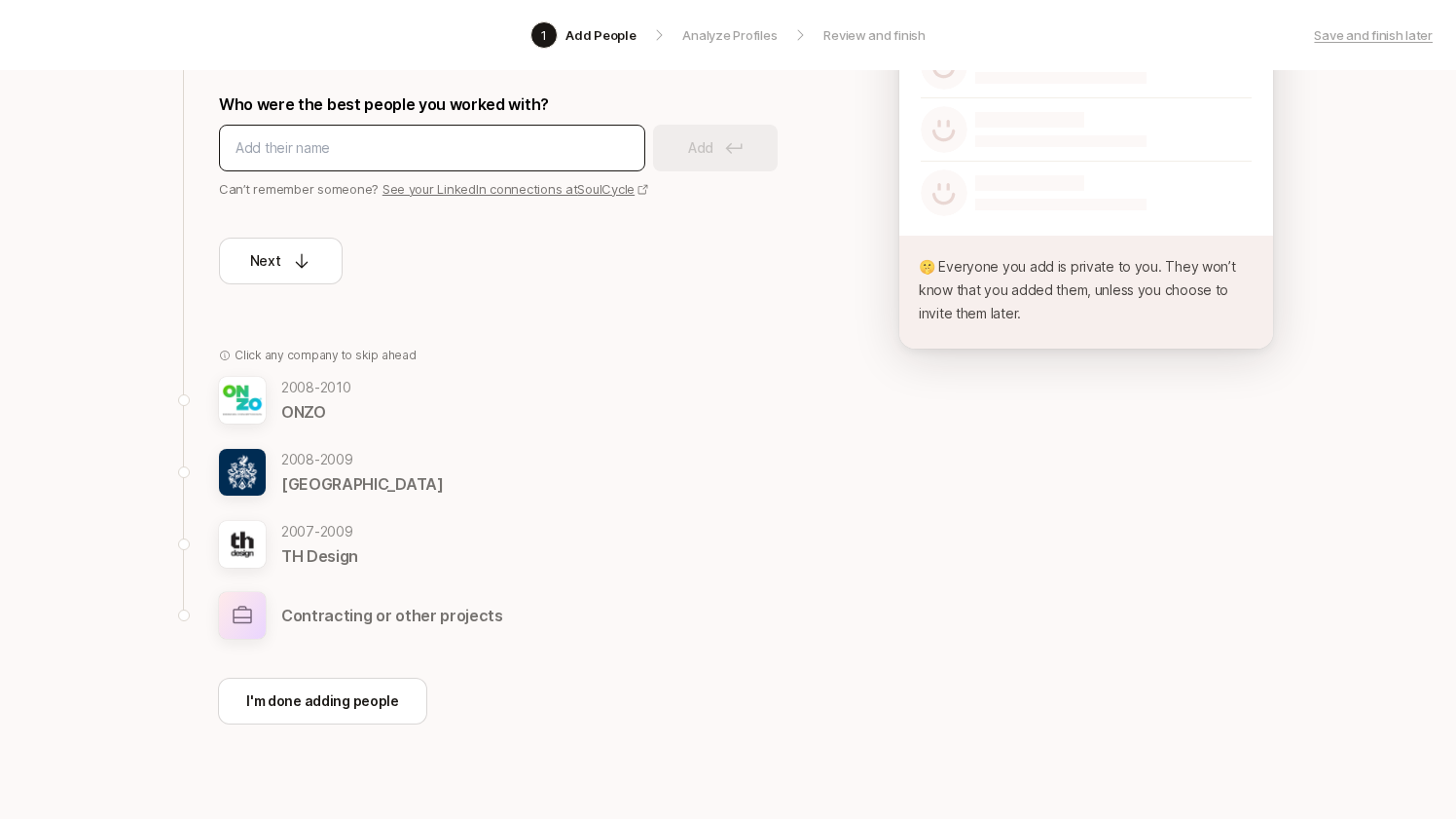
click at [412, 152] on input at bounding box center [431, 148] width 393 height 24
type input "[PERSON_NAME]"
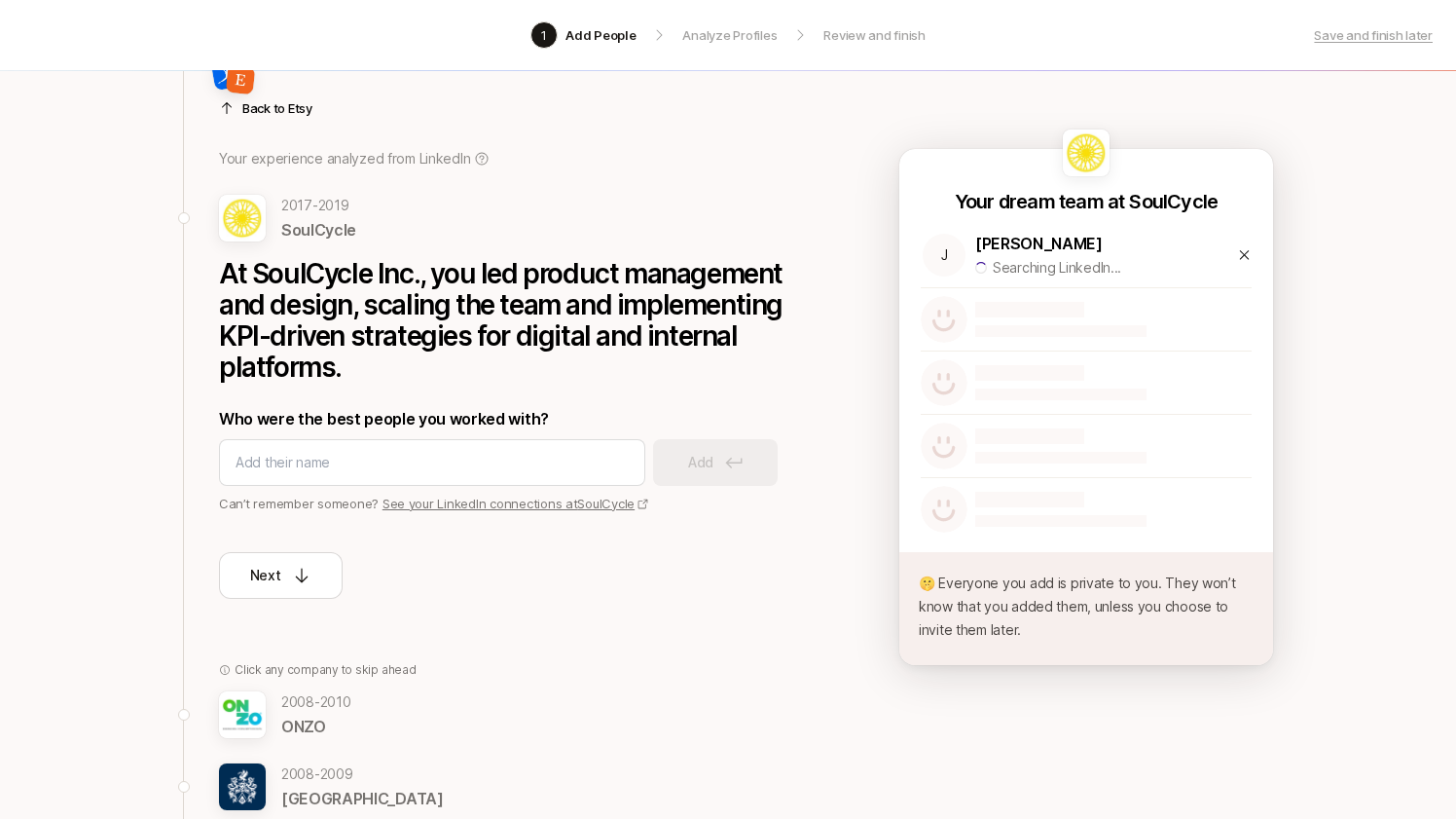
scroll to position [0, 0]
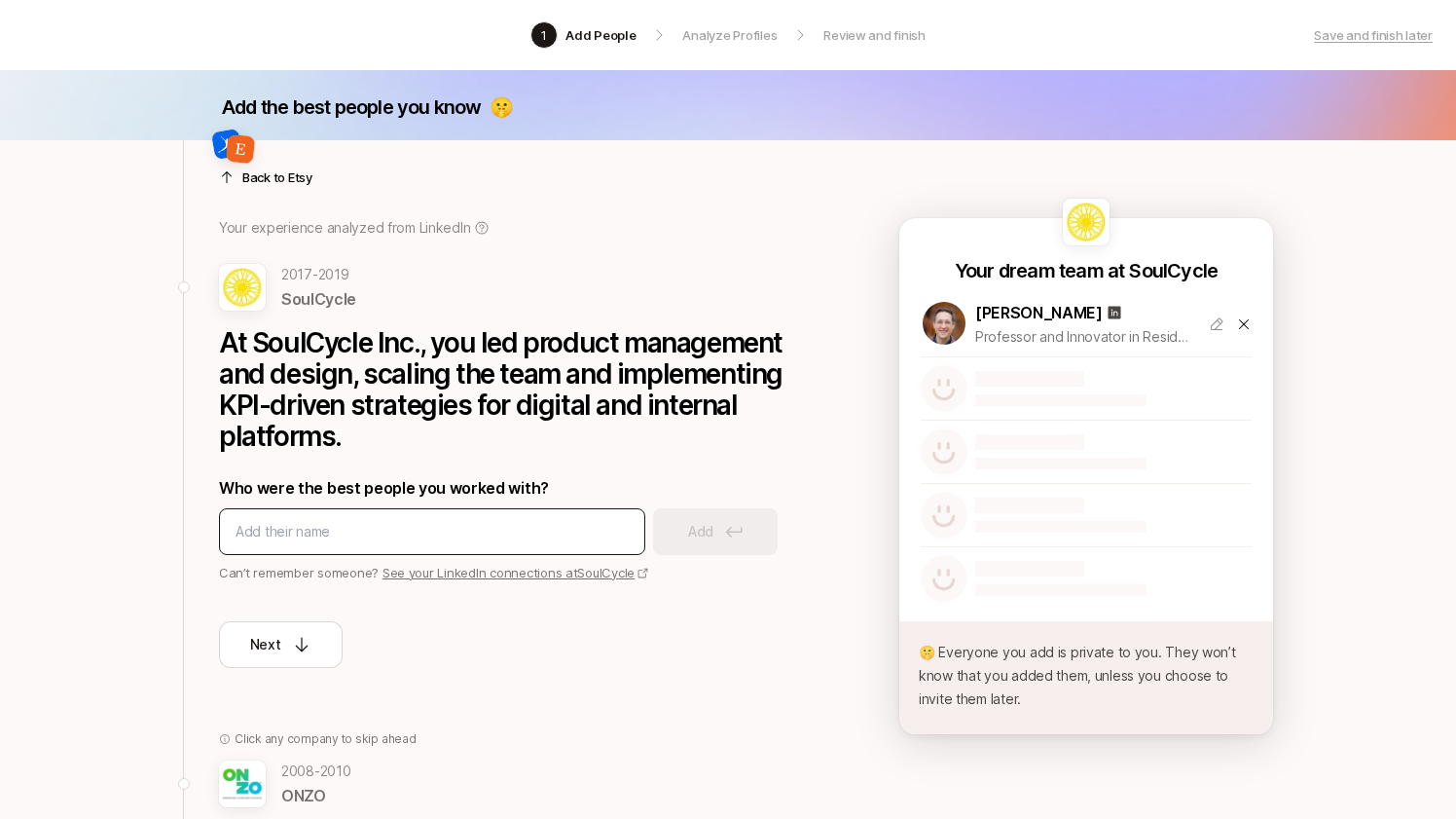
click at [516, 523] on input at bounding box center [431, 532] width 393 height 24
type input "[PERSON_NAME]"
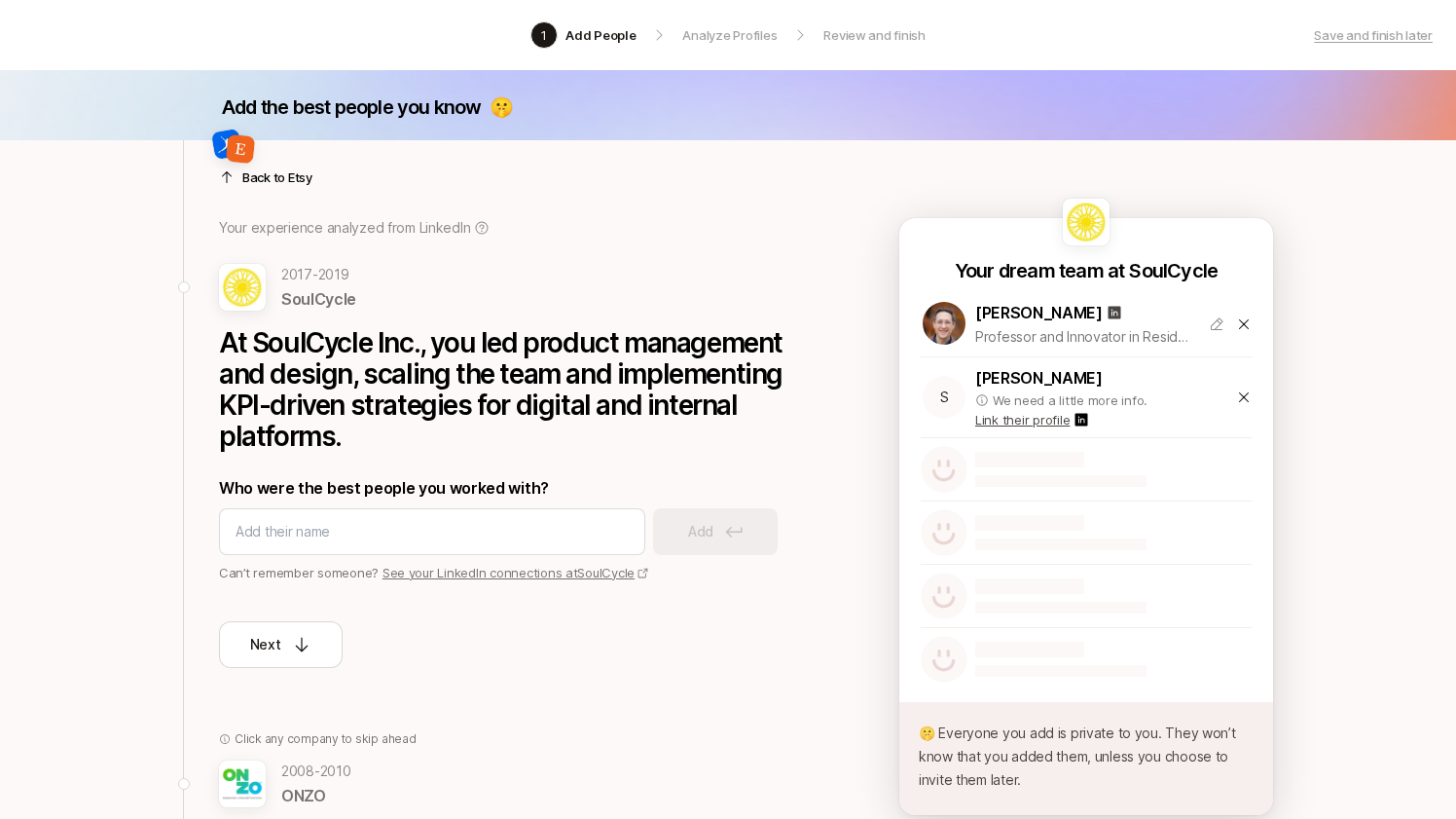
click at [1242, 391] on icon at bounding box center [1244, 397] width 16 height 16
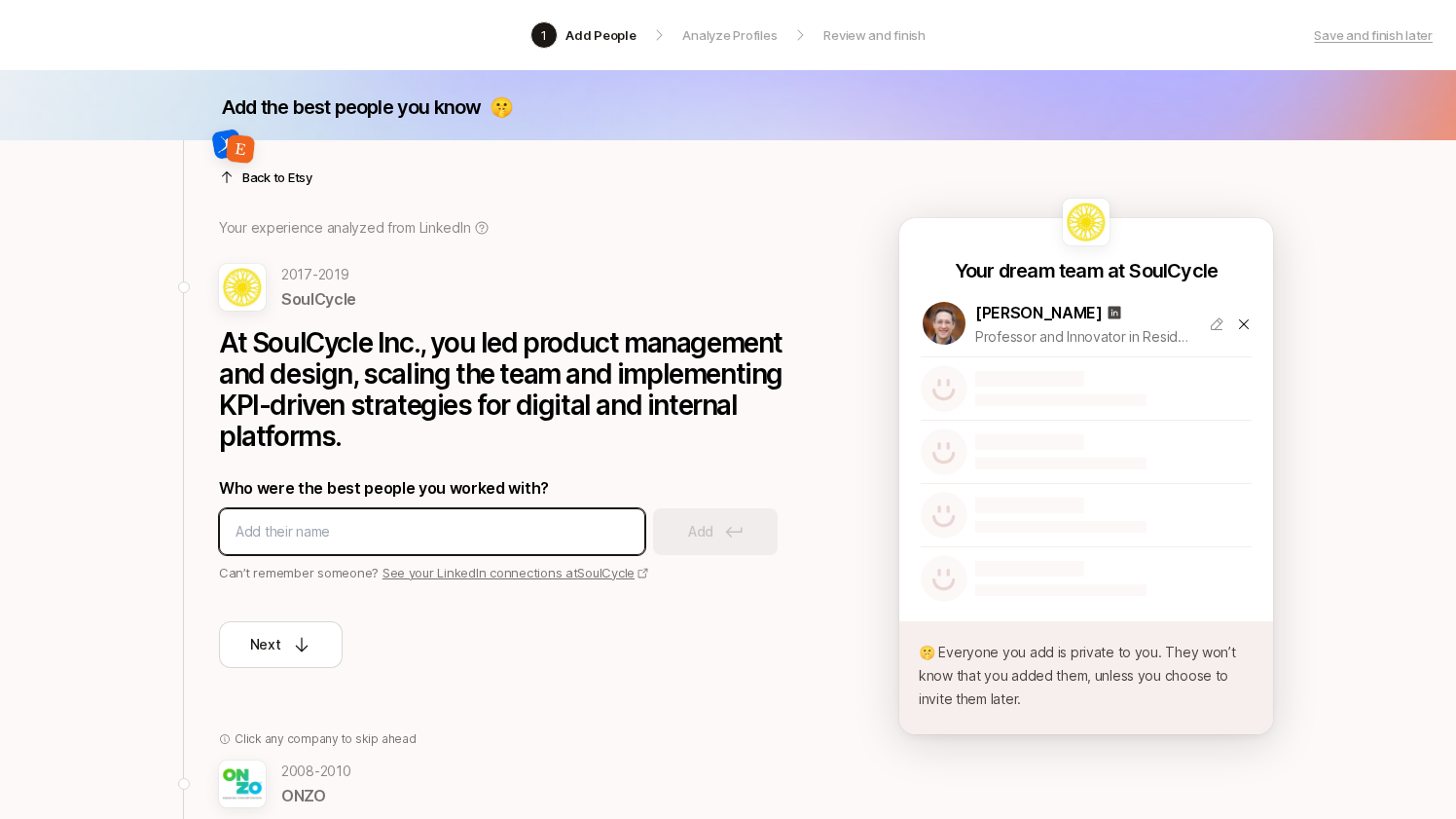
click at [485, 536] on input at bounding box center [431, 532] width 393 height 24
type input "[PERSON_NAME]"
click at [450, 541] on input at bounding box center [431, 532] width 393 height 24
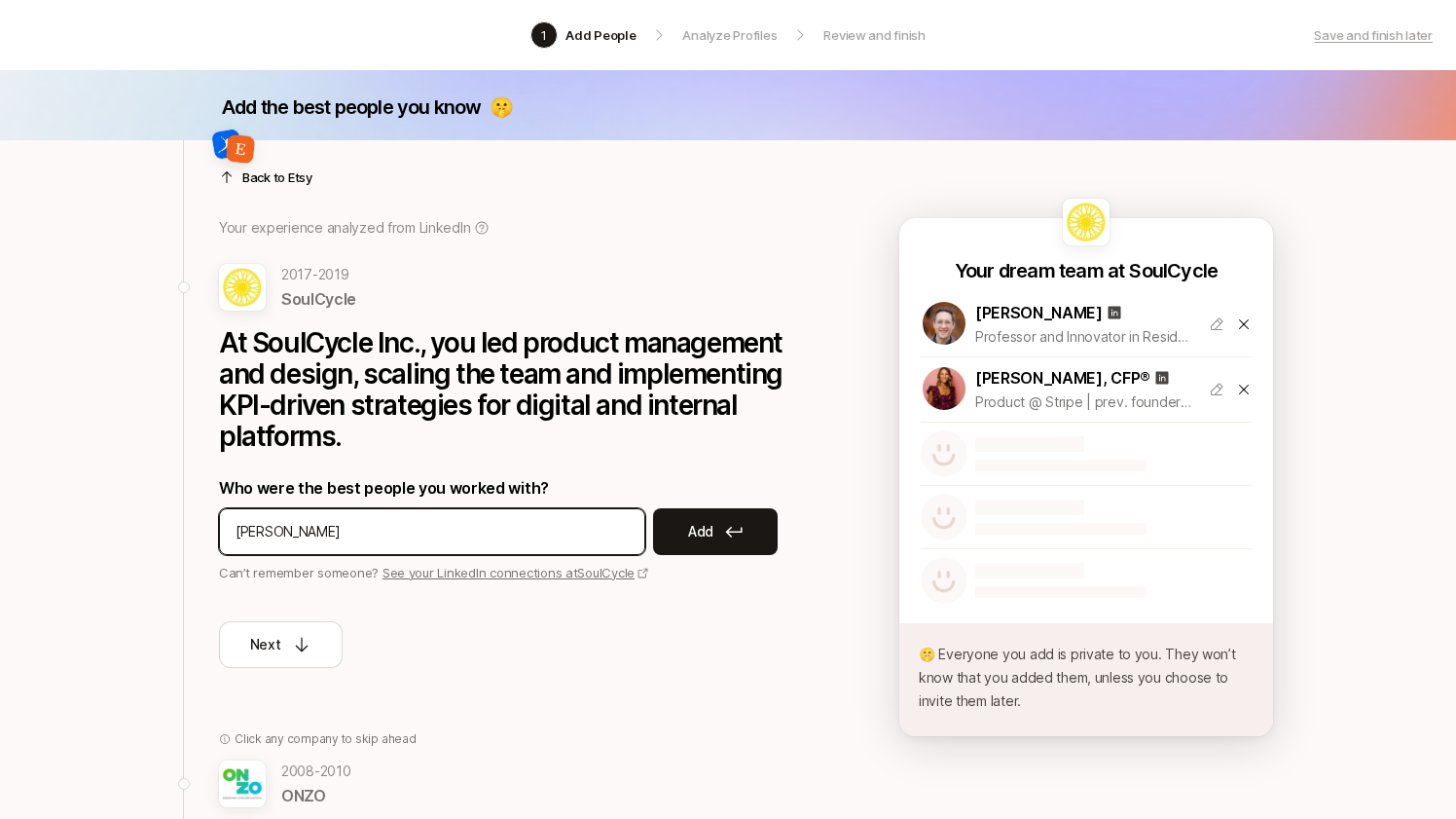
type input "[PERSON_NAME]"
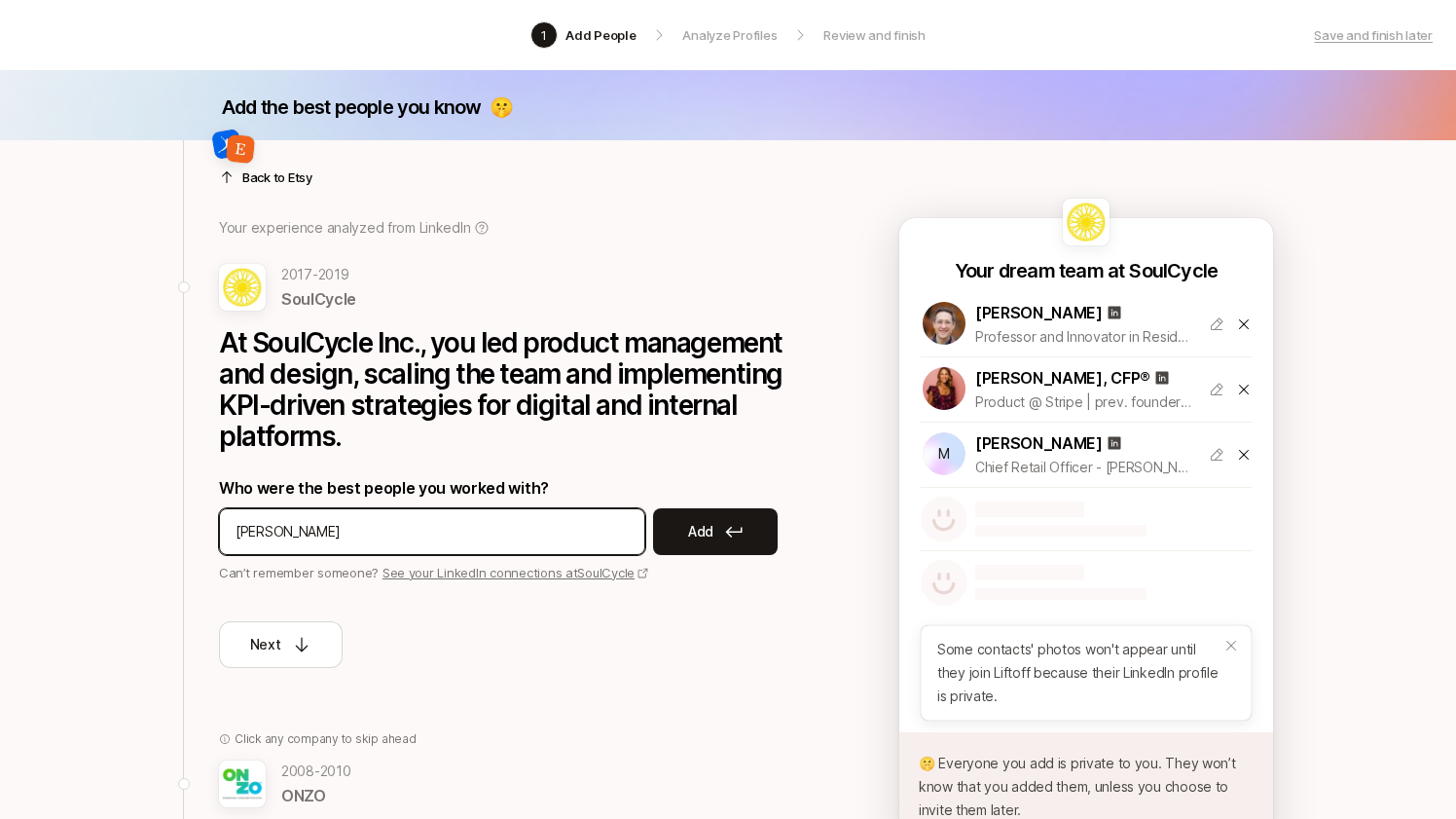
type input "[PERSON_NAME]"
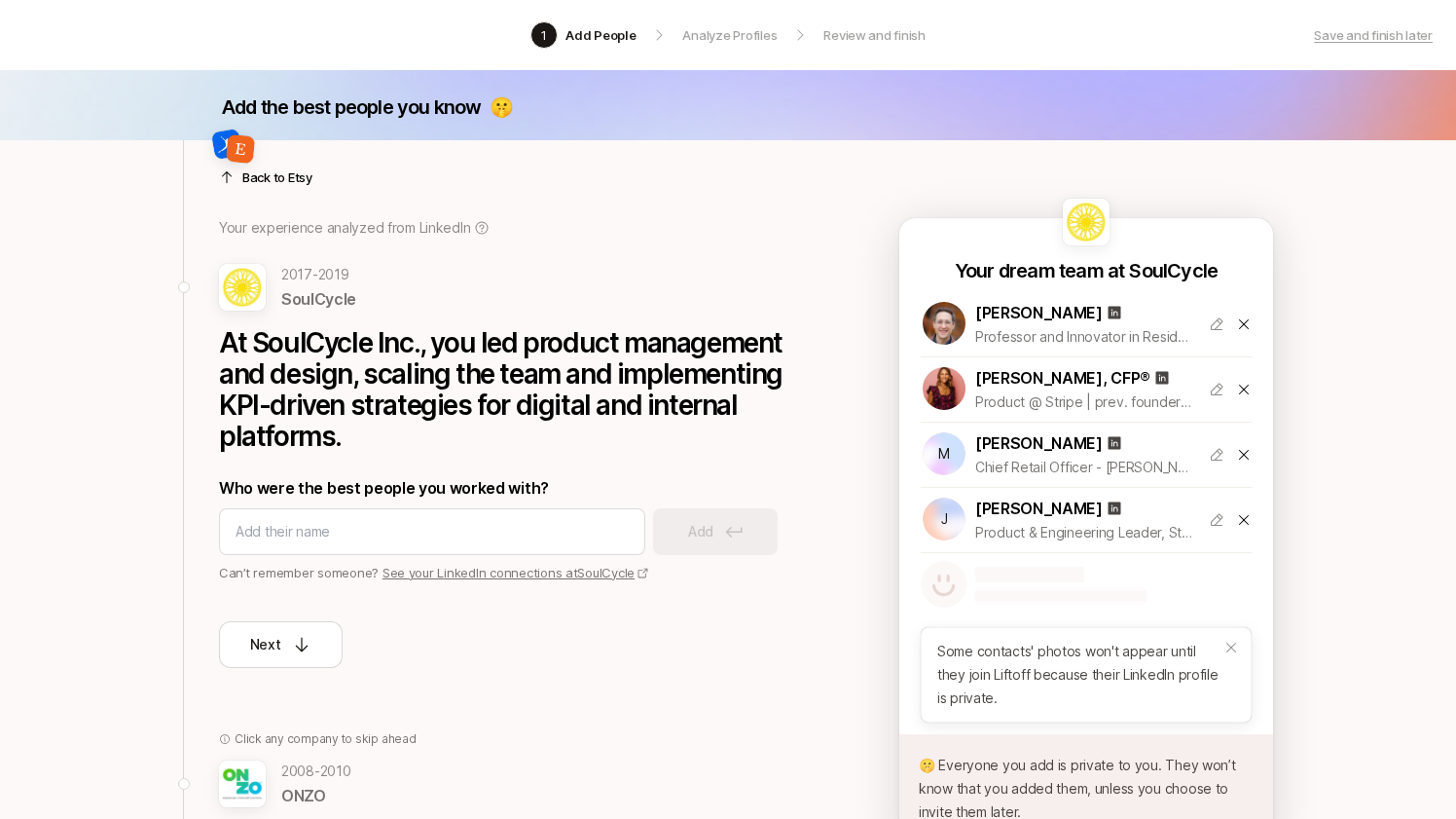
click at [290, 173] on div at bounding box center [510, 153] width 584 height 46
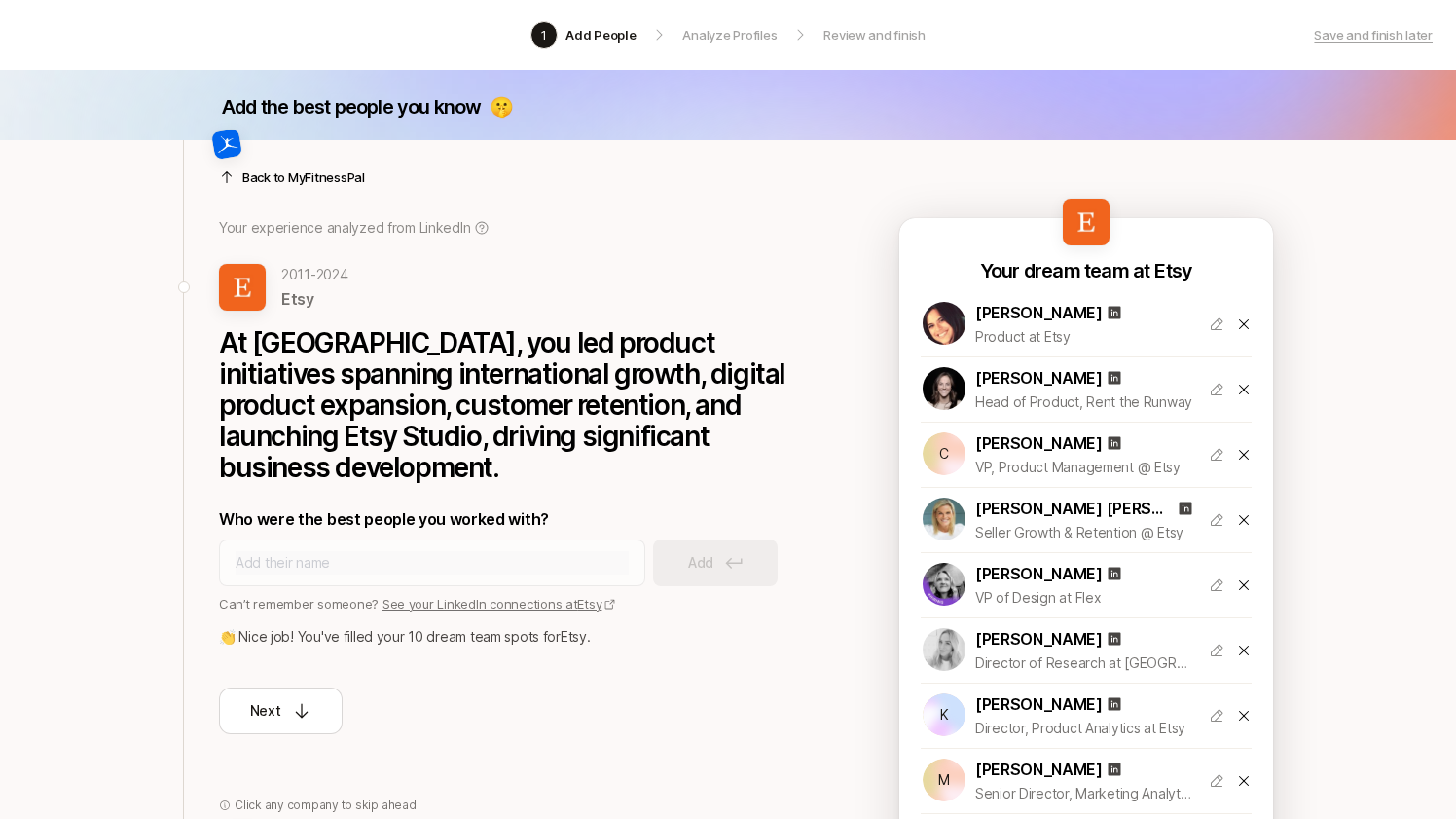
click at [324, 174] on div at bounding box center [510, 153] width 584 height 46
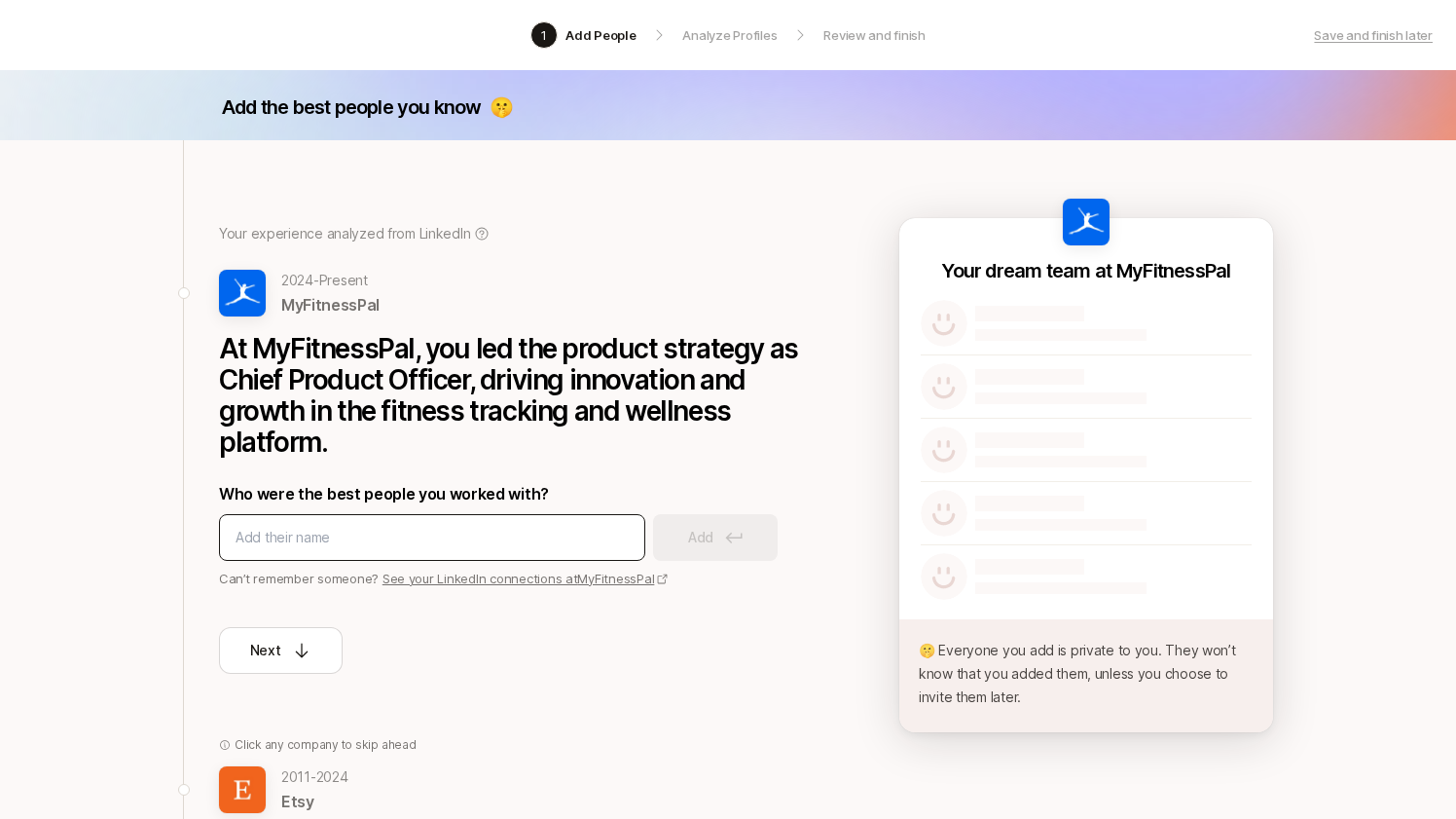
click at [441, 539] on input at bounding box center [431, 537] width 393 height 24
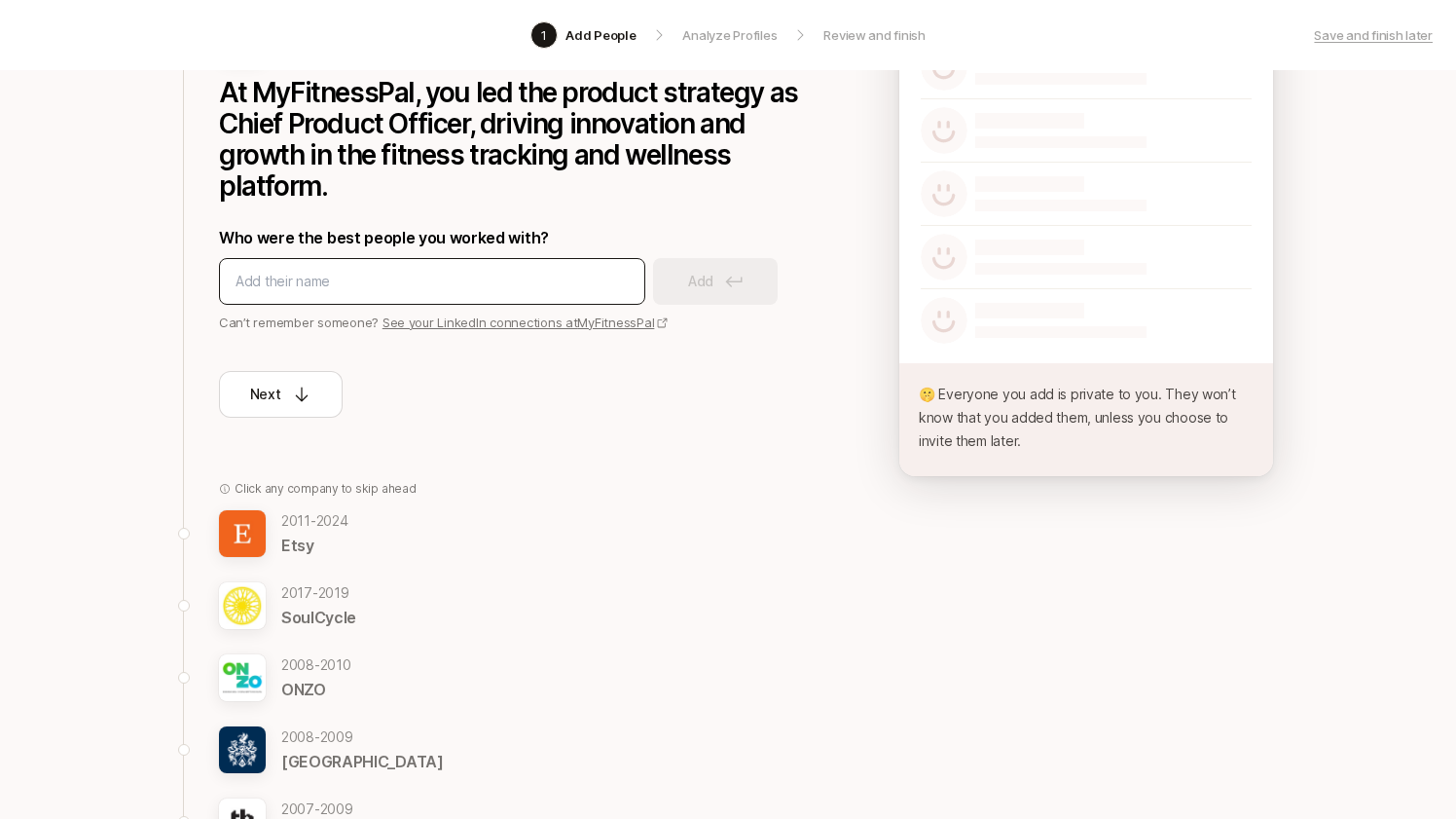
scroll to position [457, 0]
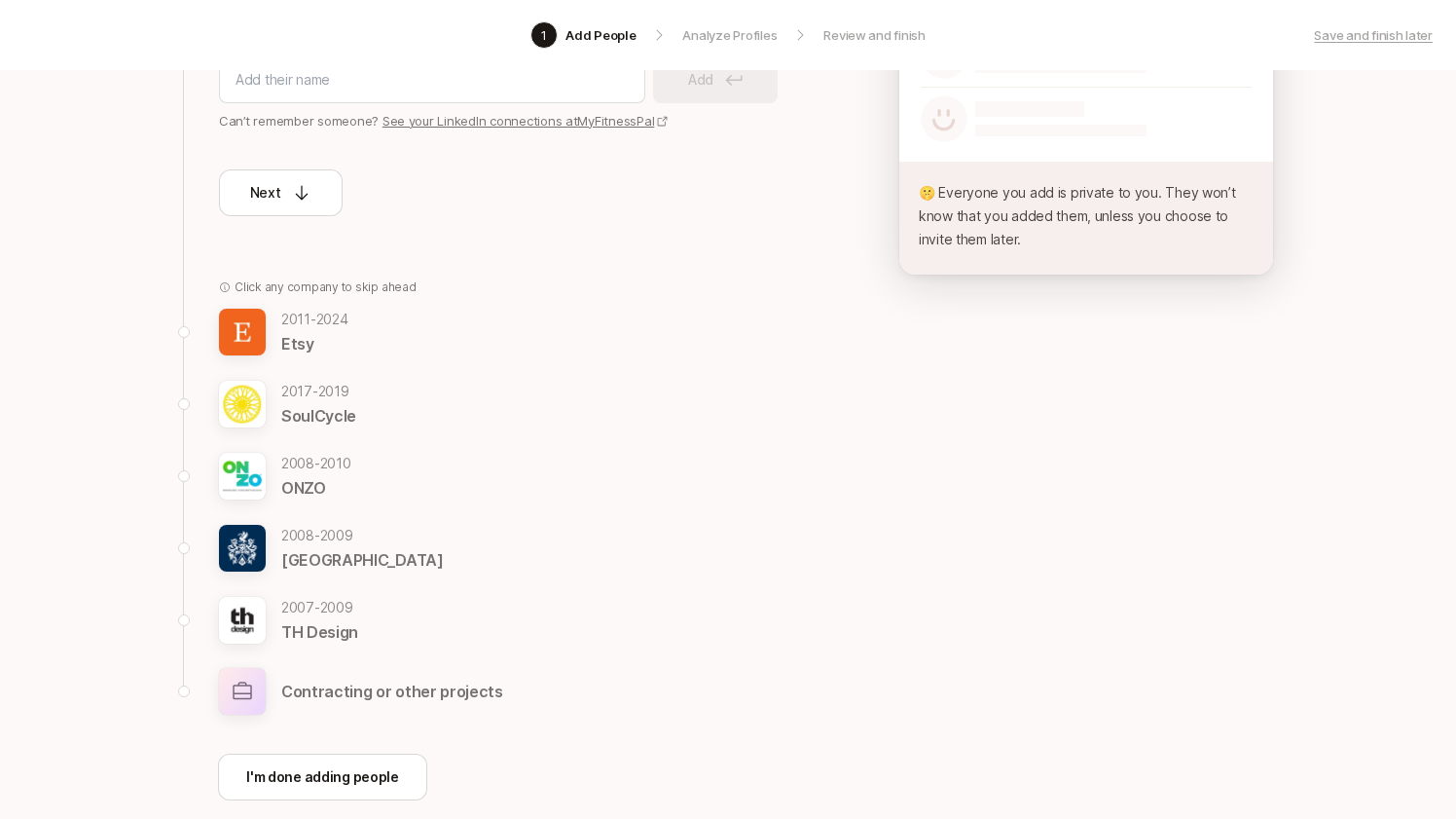
click at [338, 464] on p "[DATE] - [DATE]" at bounding box center [316, 463] width 70 height 24
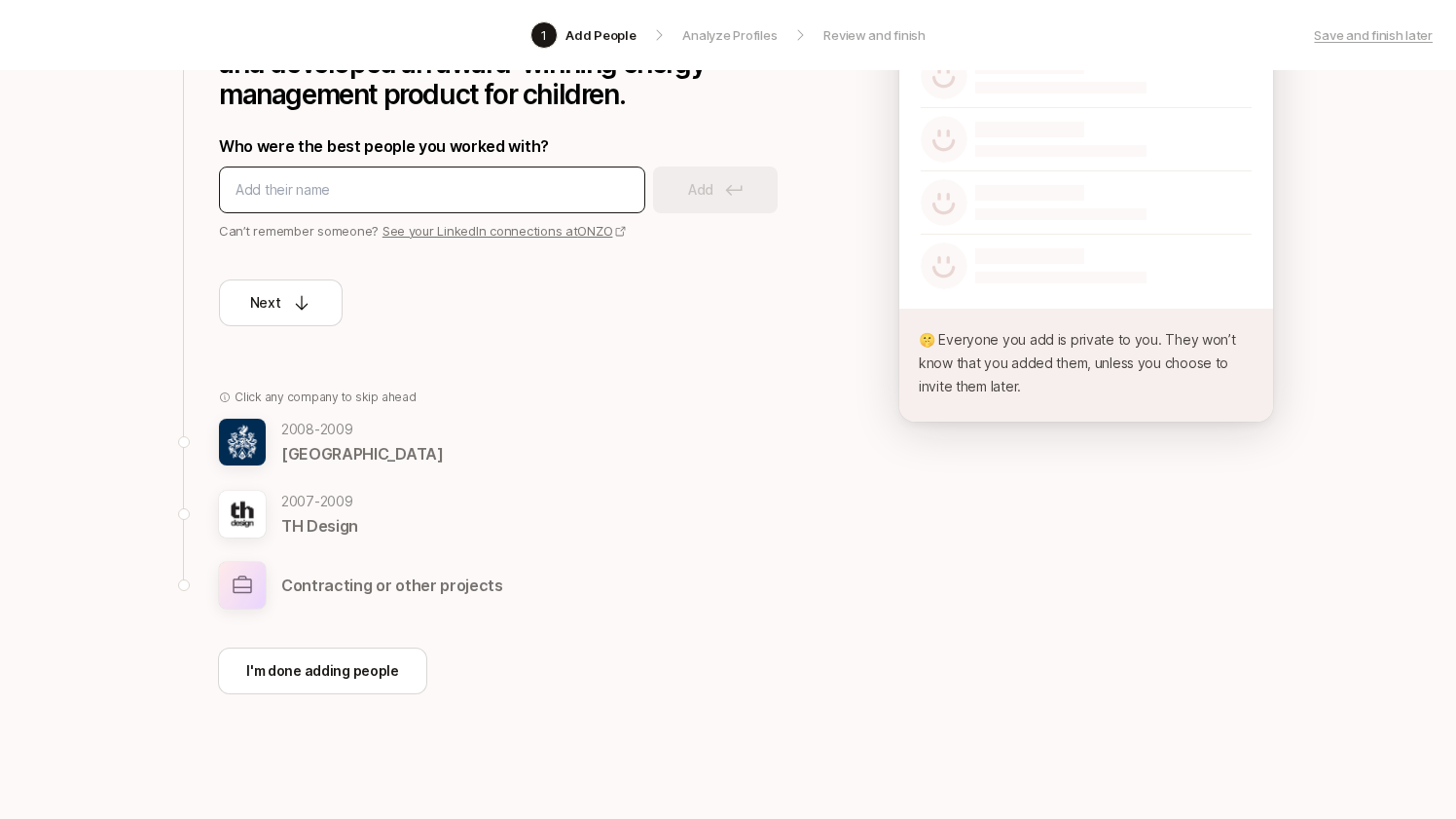
click at [376, 199] on input at bounding box center [431, 190] width 393 height 24
type input "[PERSON_NAME]"
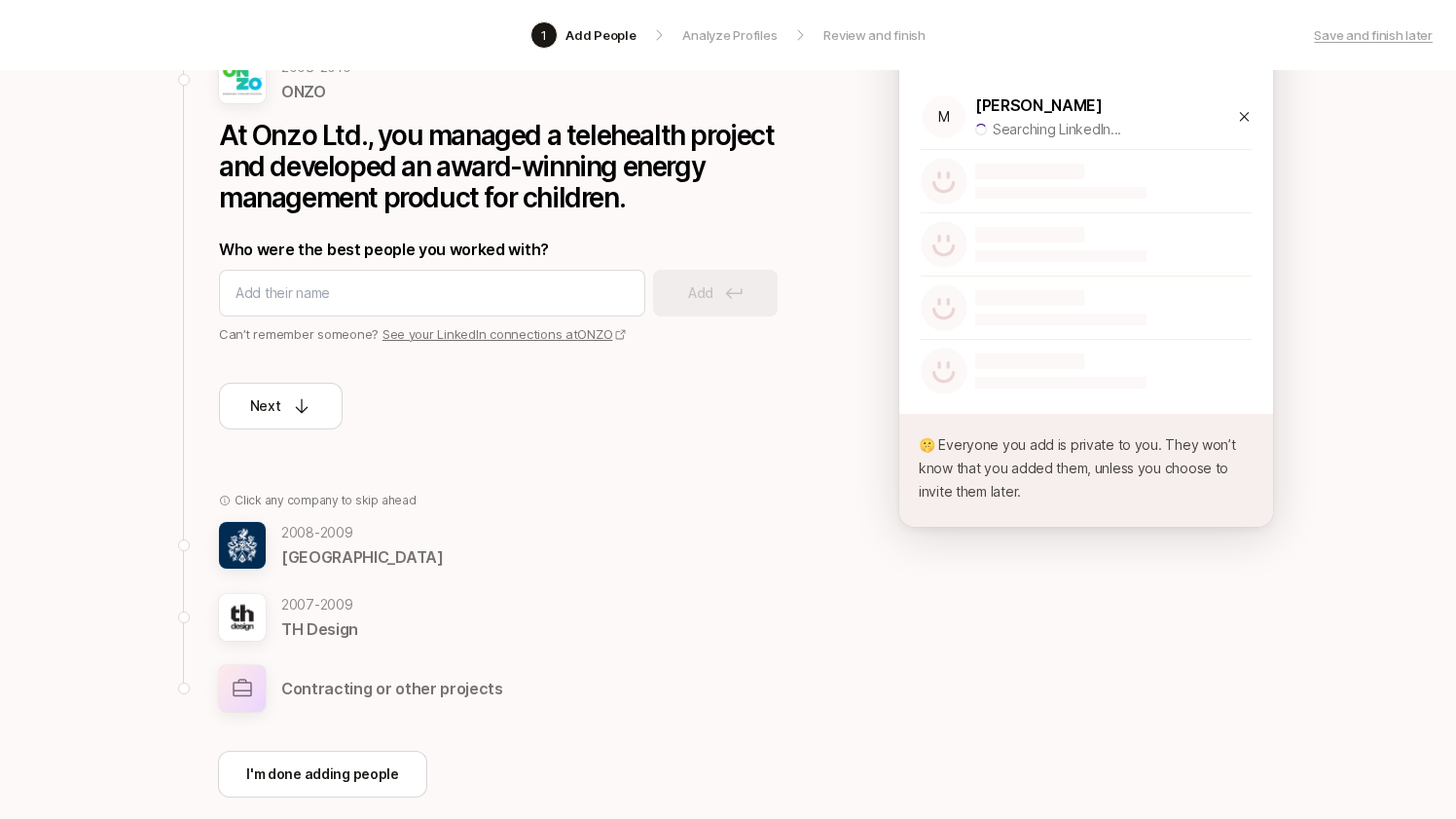
scroll to position [173, 0]
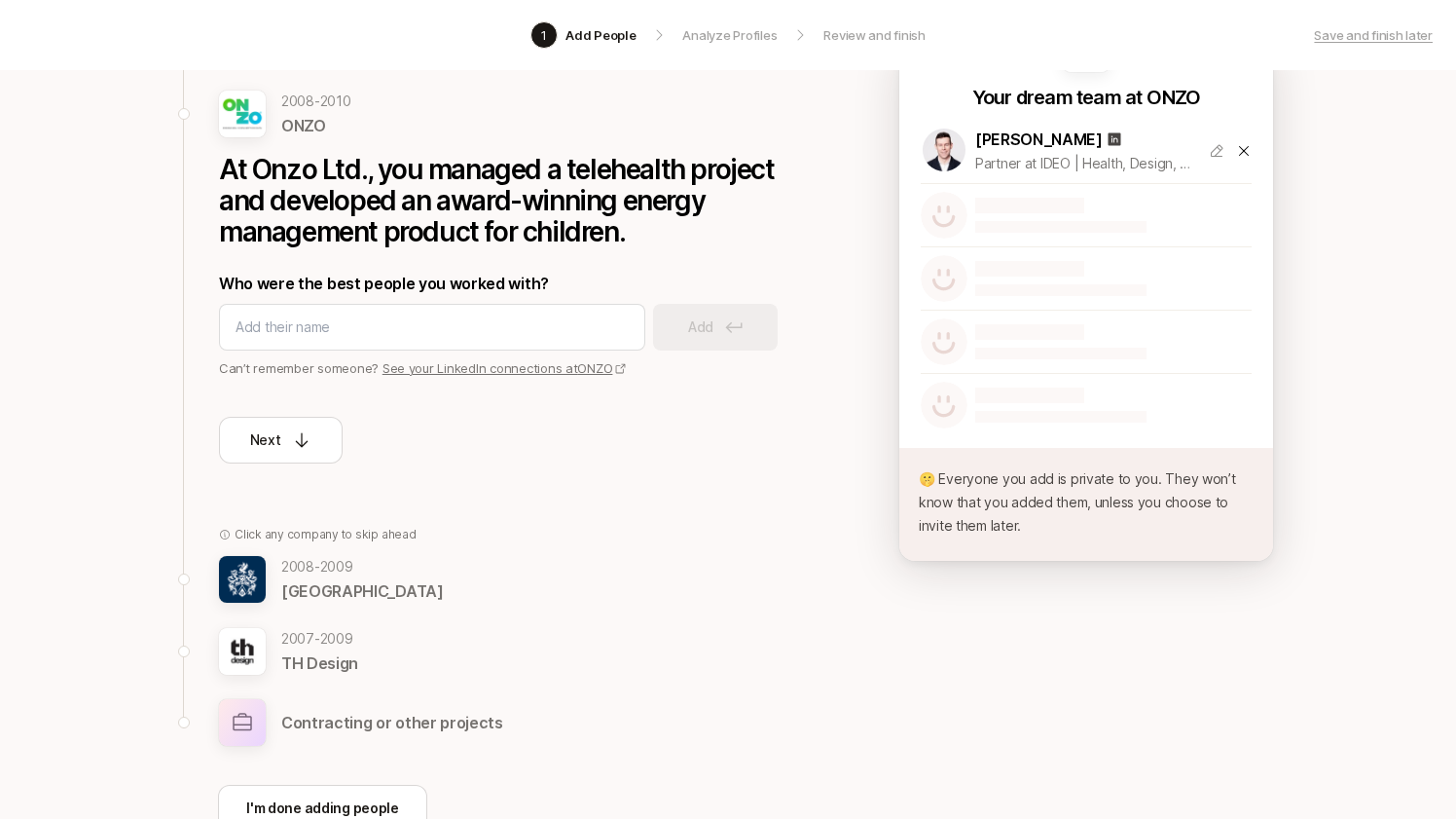
click at [492, 283] on p "Who were the best people you worked with?" at bounding box center [510, 284] width 584 height 26
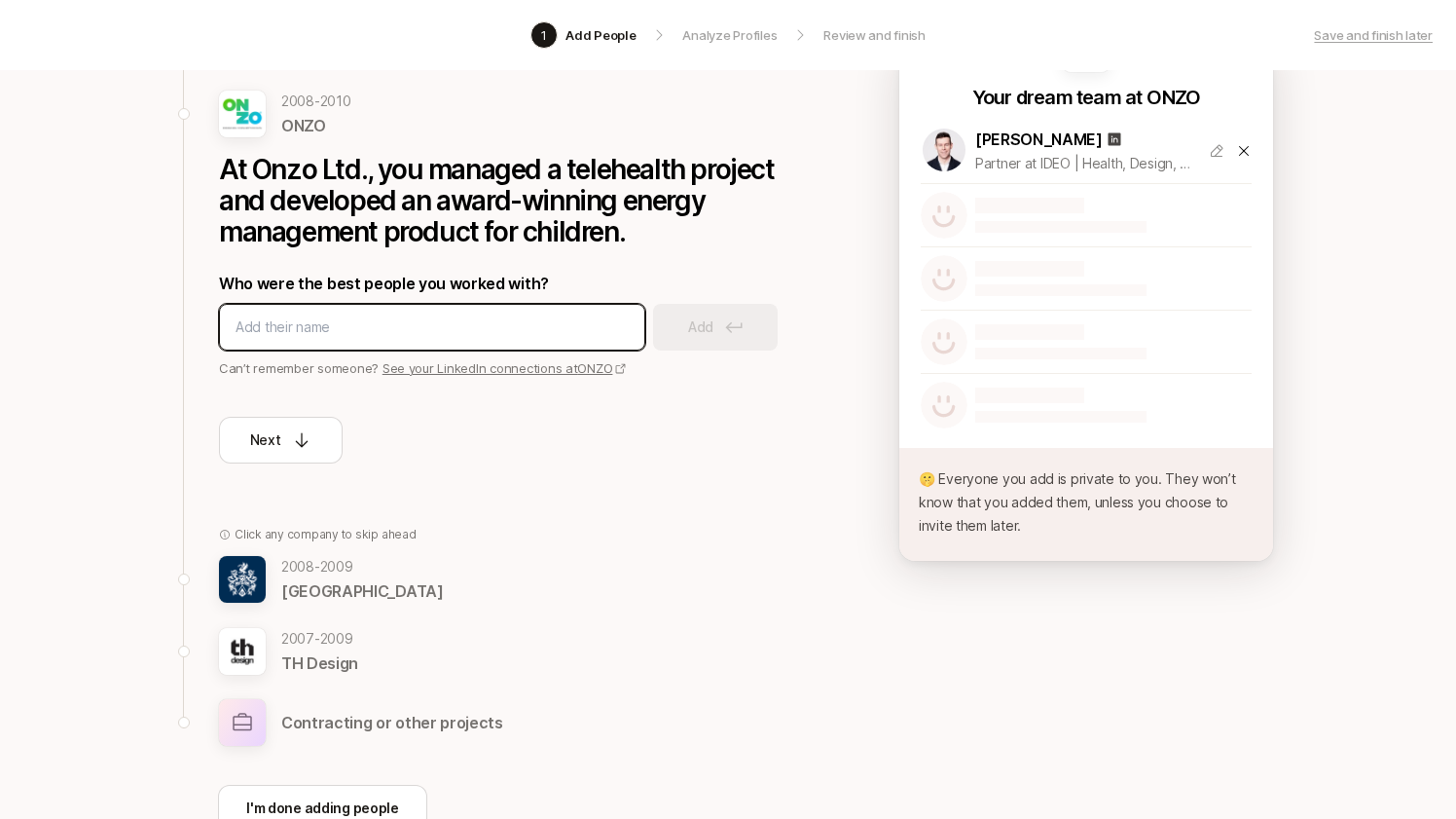
click at [479, 330] on input at bounding box center [431, 327] width 393 height 24
type input "[PERSON_NAME]"
click at [481, 326] on input at bounding box center [431, 327] width 393 height 24
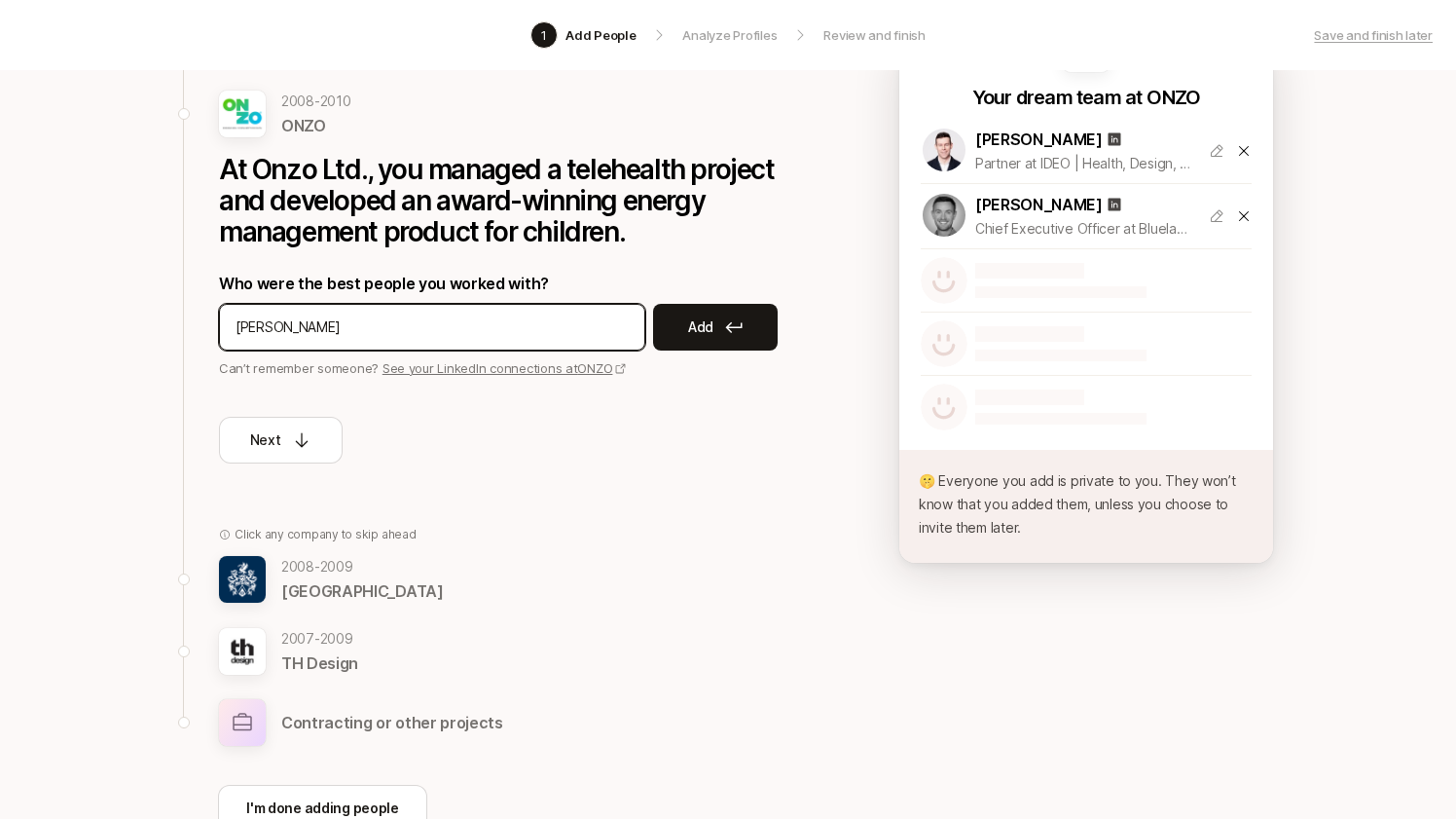
type input "[PERSON_NAME]"
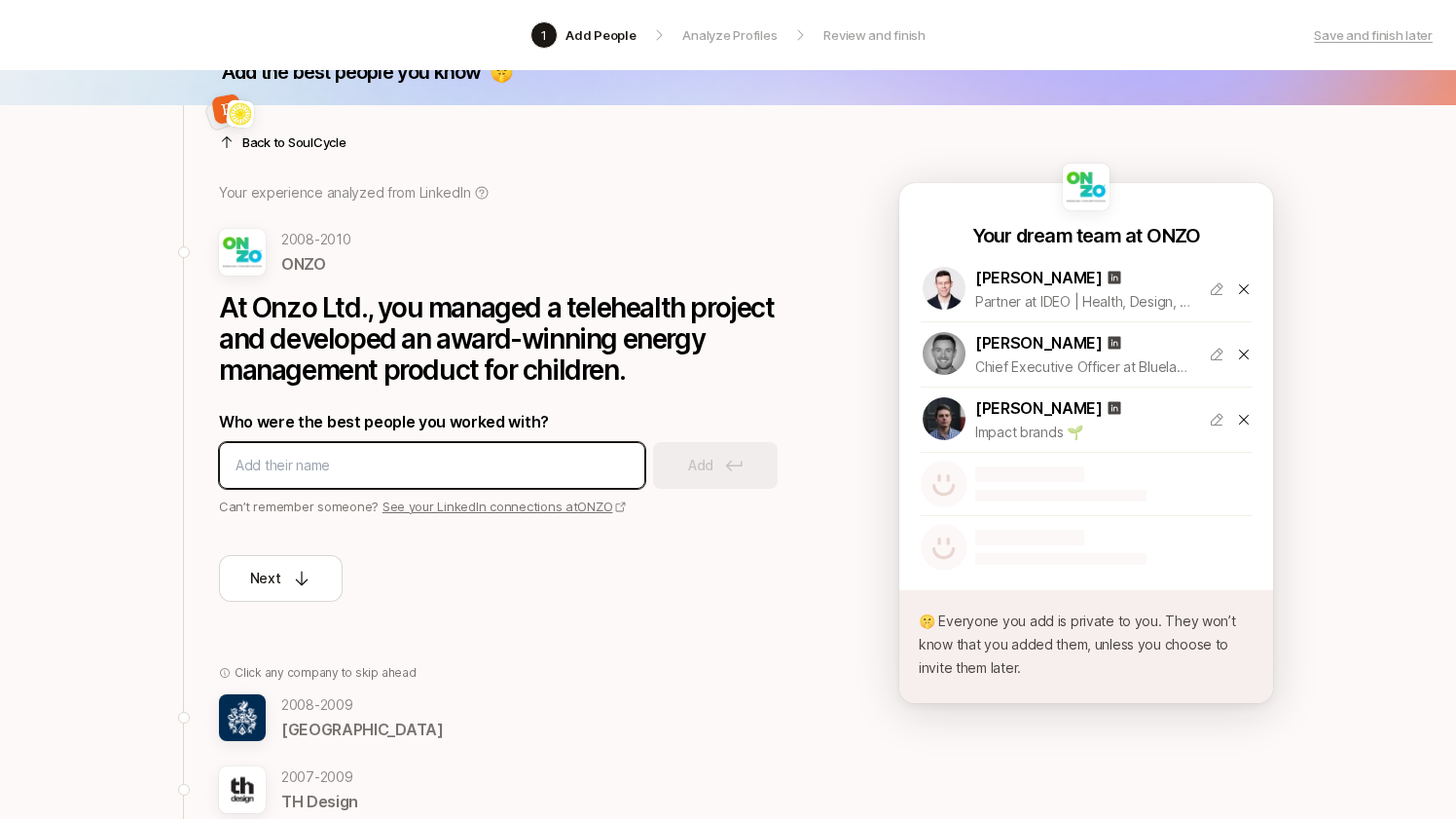
scroll to position [0, 0]
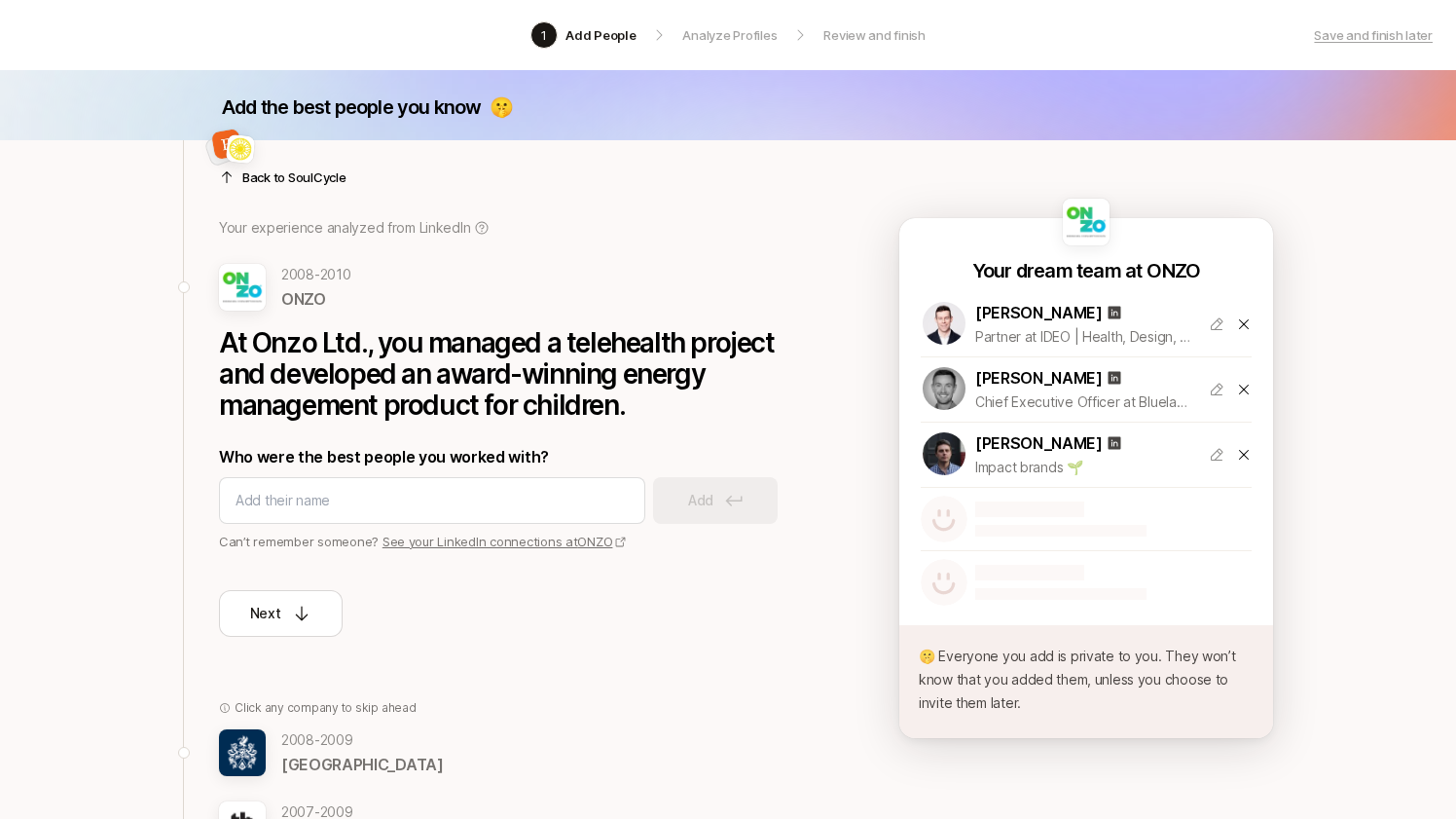
click at [308, 167] on div at bounding box center [510, 153] width 584 height 46
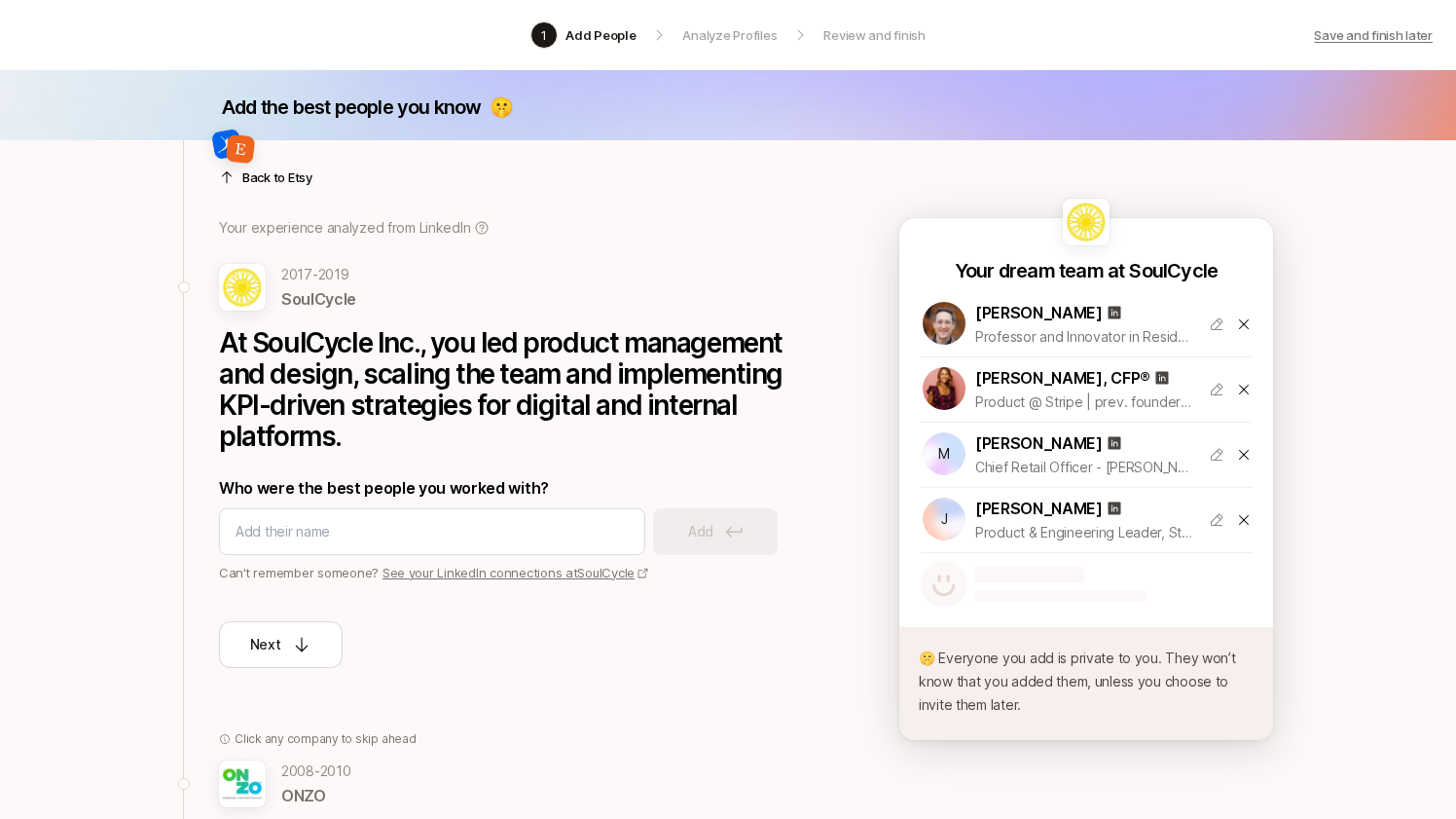
click at [1380, 37] on p "Save and finish later" at bounding box center [1373, 35] width 119 height 20
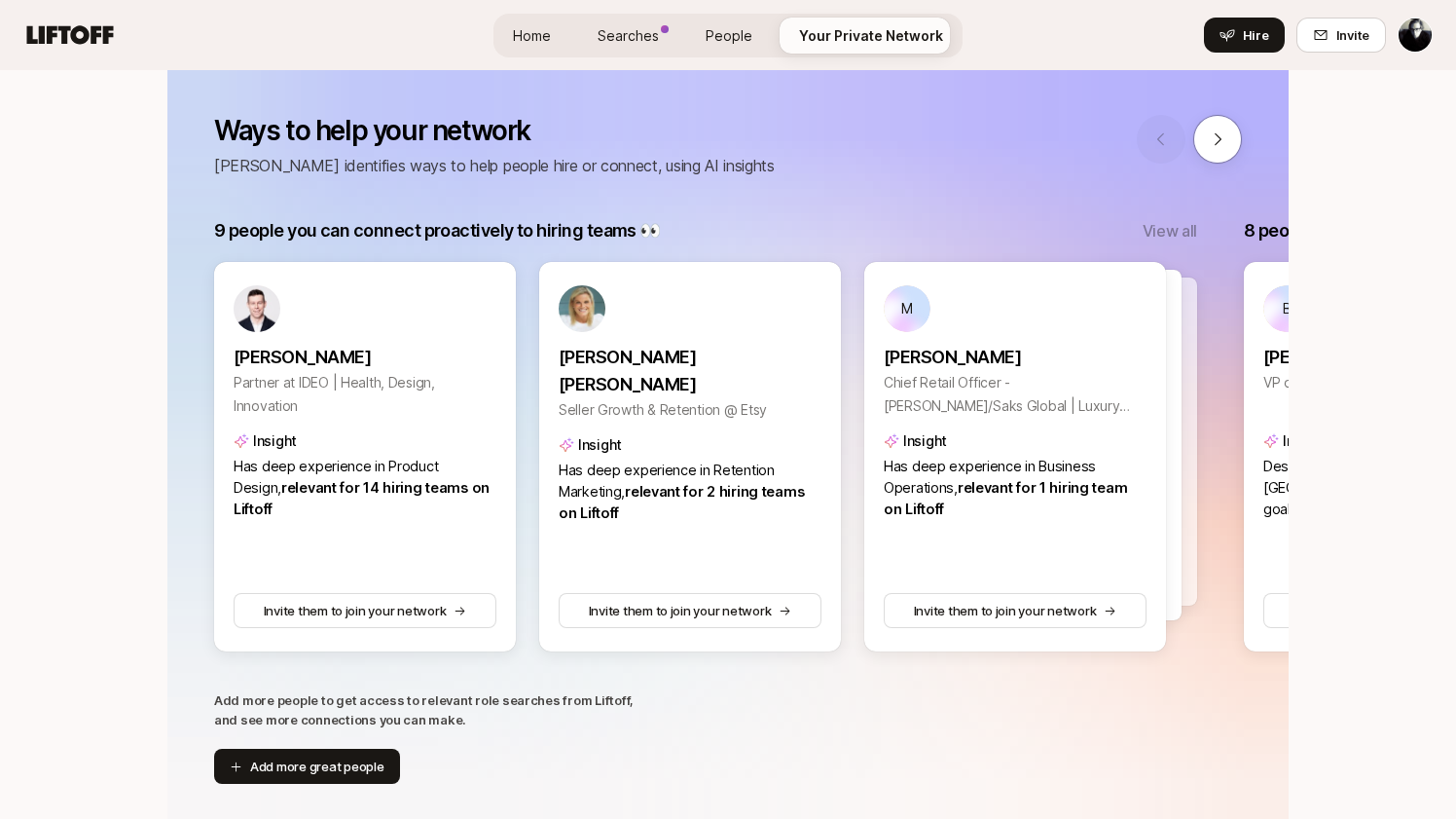
scroll to position [317, 0]
